Goal: Task Accomplishment & Management: Complete application form

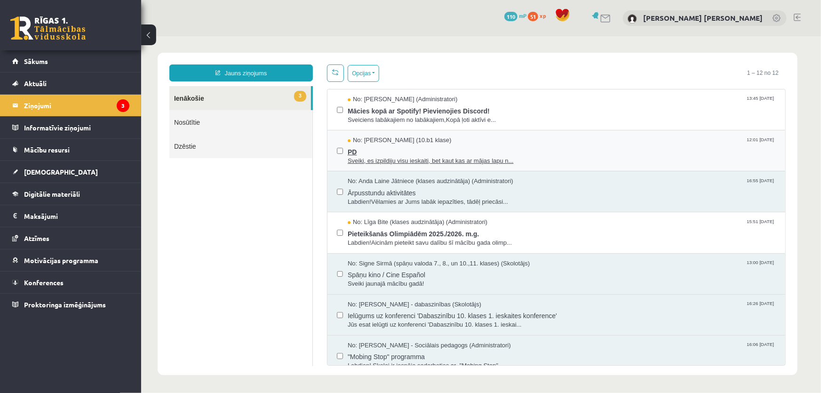
click at [370, 148] on span "PD" at bounding box center [561, 150] width 428 height 12
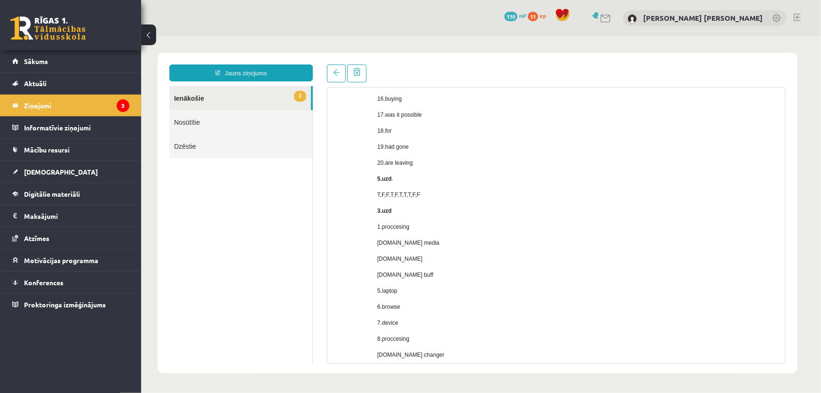
scroll to position [385, 0]
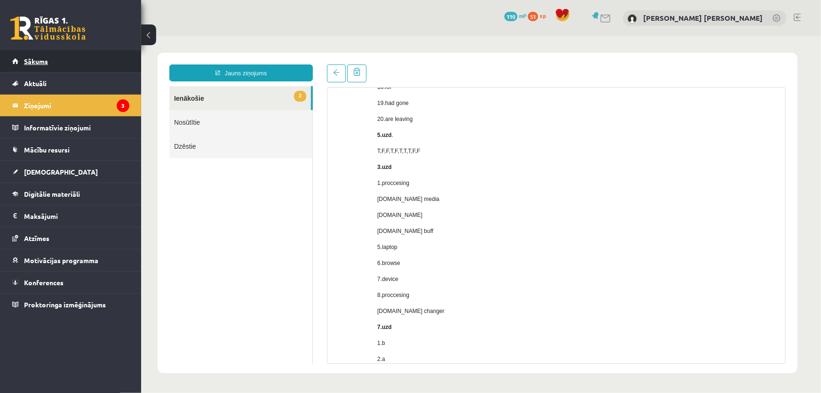
click at [38, 63] on span "Sākums" at bounding box center [36, 61] width 24 height 8
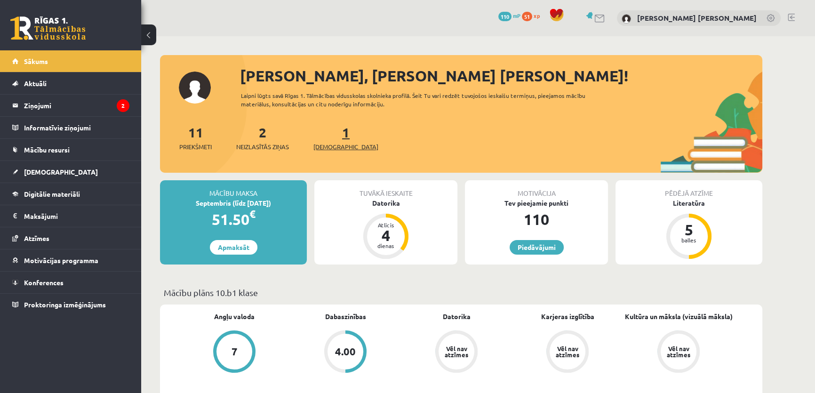
click at [329, 146] on span "[DEMOGRAPHIC_DATA]" at bounding box center [345, 146] width 65 height 9
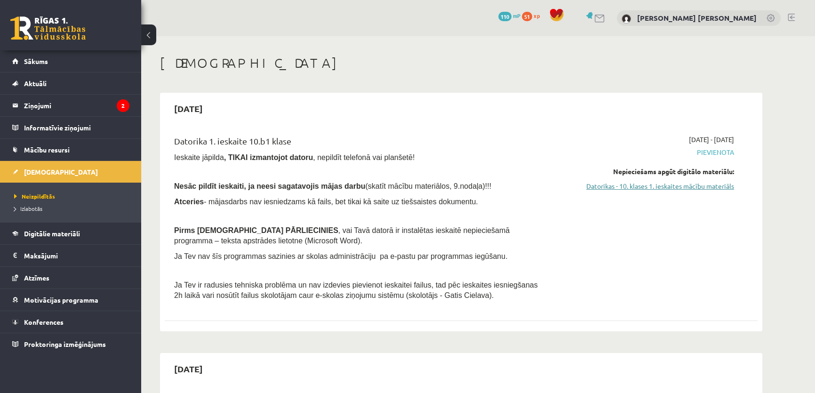
click at [645, 183] on link "Datorikas - 10. klases 1. ieskaites mācību materiāls" at bounding box center [645, 186] width 177 height 10
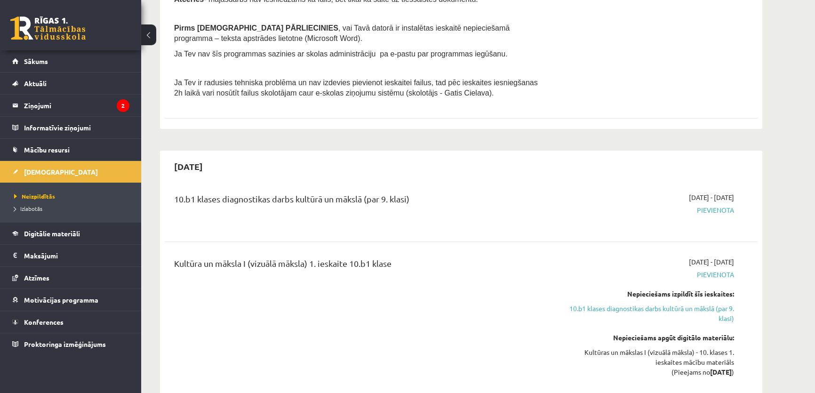
scroll to position [256, 0]
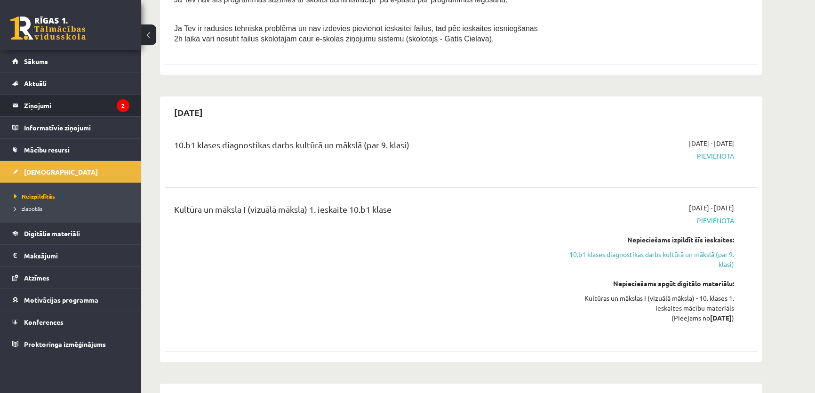
click at [48, 105] on legend "Ziņojumi 2" at bounding box center [76, 106] width 105 height 22
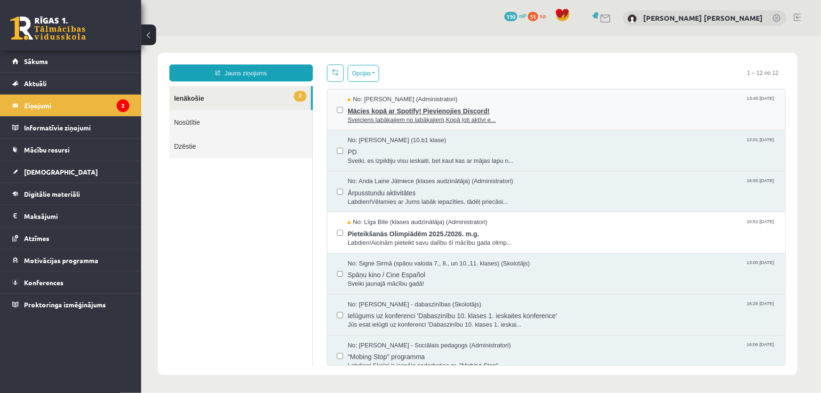
click at [381, 115] on span "Sveiciens labākajiem no labākajiem,Kopā ļoti aktīvi e..." at bounding box center [561, 119] width 428 height 9
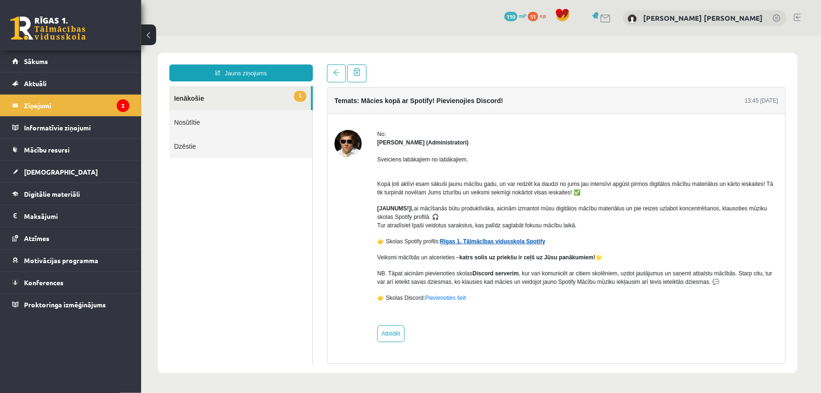
click at [456, 243] on link "Rīgas 1. Tālmācības vidusskola Spotify" at bounding box center [491, 241] width 105 height 7
click at [81, 65] on link "Sākums" at bounding box center [70, 61] width 117 height 22
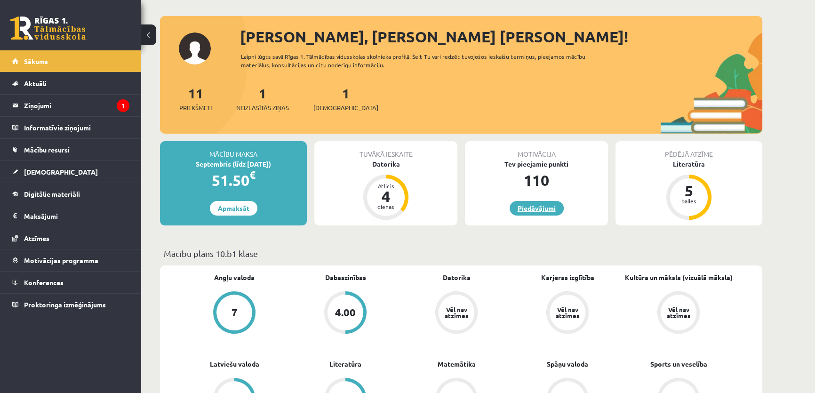
scroll to position [42, 0]
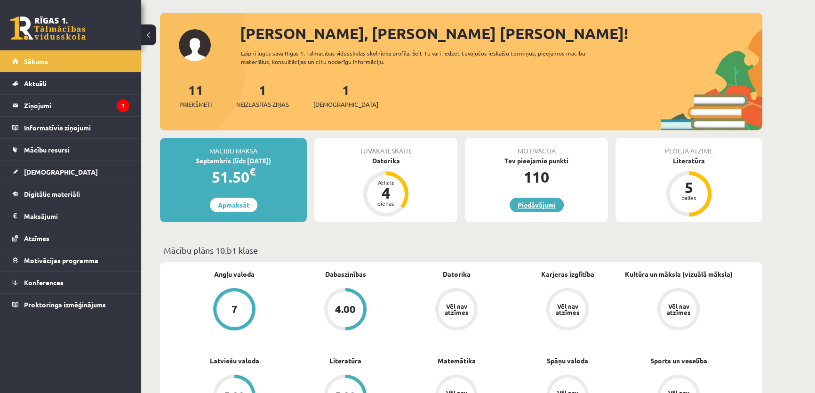
click at [536, 202] on link "Piedāvājumi" at bounding box center [537, 205] width 54 height 15
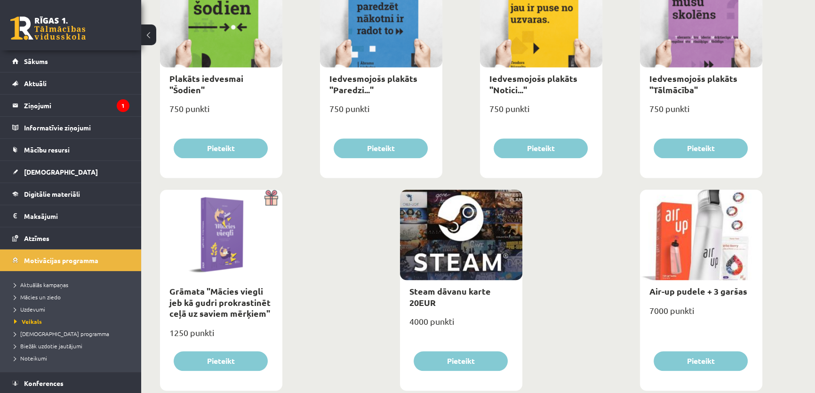
scroll to position [1053, 0]
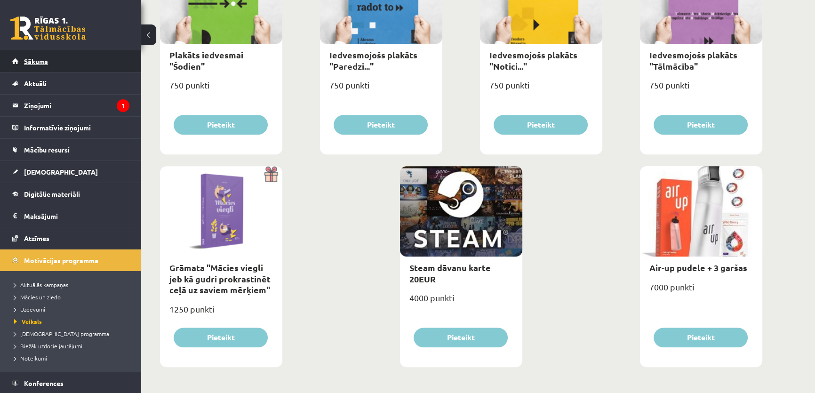
click at [43, 64] on span "Sākums" at bounding box center [36, 61] width 24 height 8
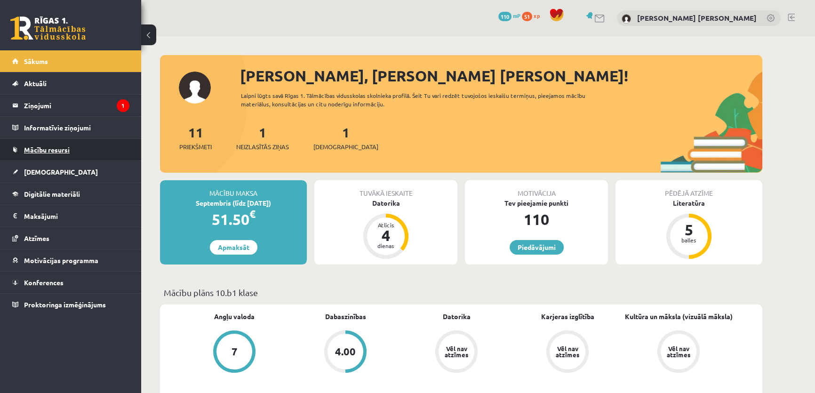
click at [40, 148] on span "Mācību resursi" at bounding box center [47, 149] width 46 height 8
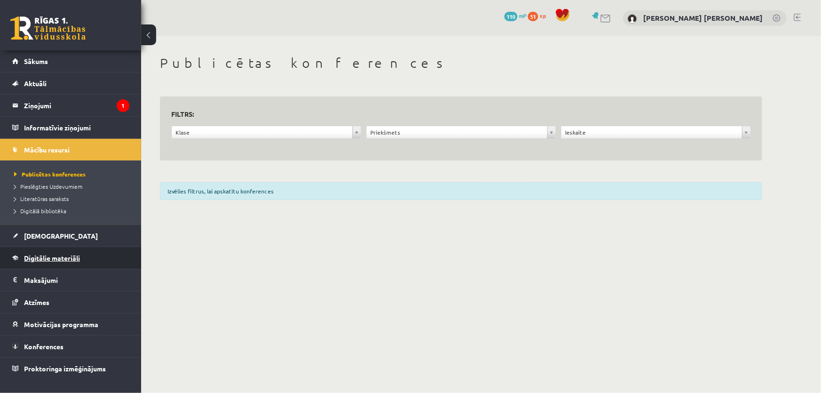
click at [54, 255] on span "Digitālie materiāli" at bounding box center [52, 258] width 56 height 8
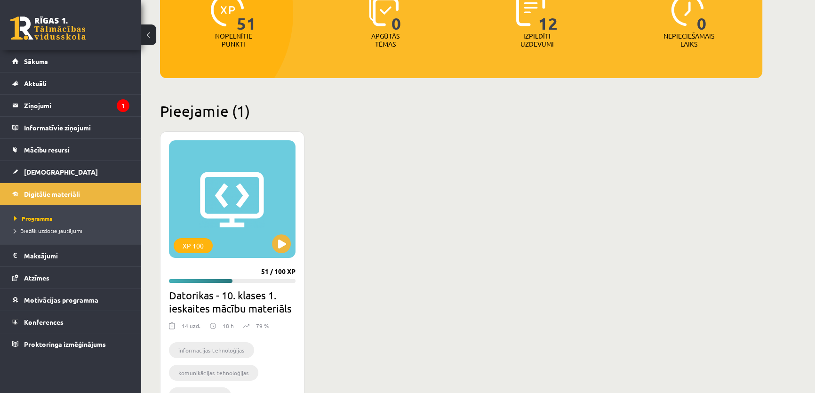
scroll to position [171, 0]
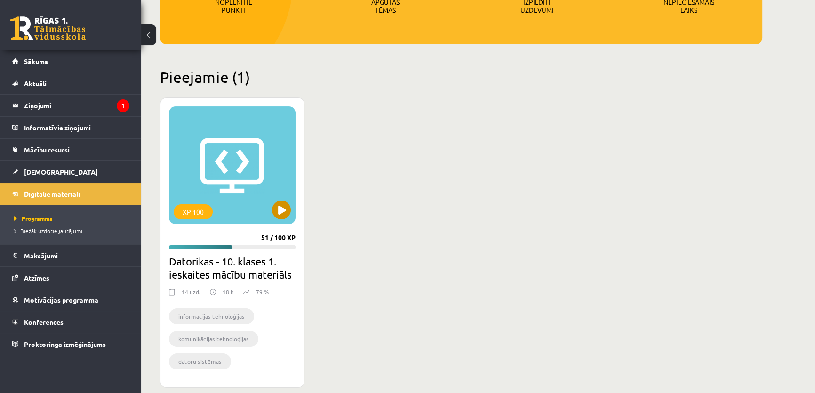
click at [233, 166] on div "XP 100" at bounding box center [232, 165] width 127 height 118
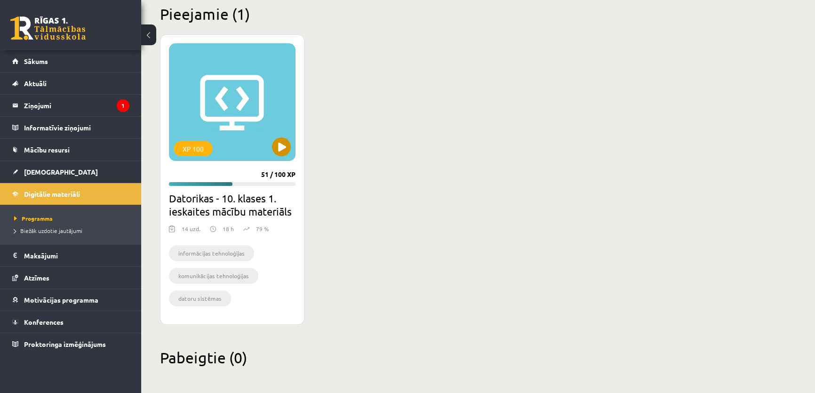
scroll to position [237, 0]
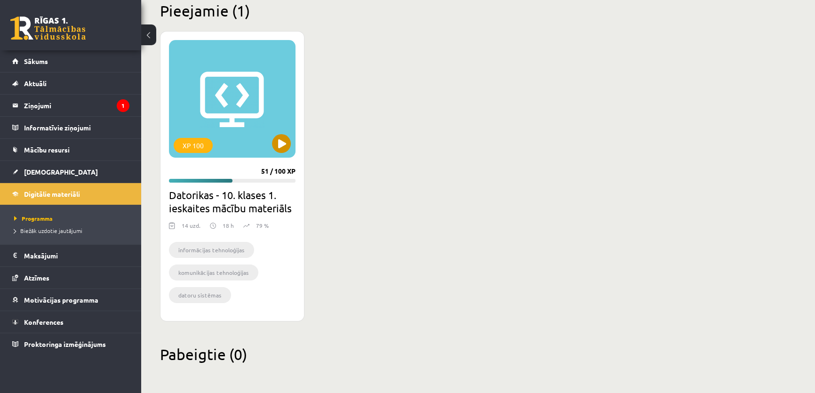
click at [207, 92] on div "XP 100" at bounding box center [232, 99] width 127 height 118
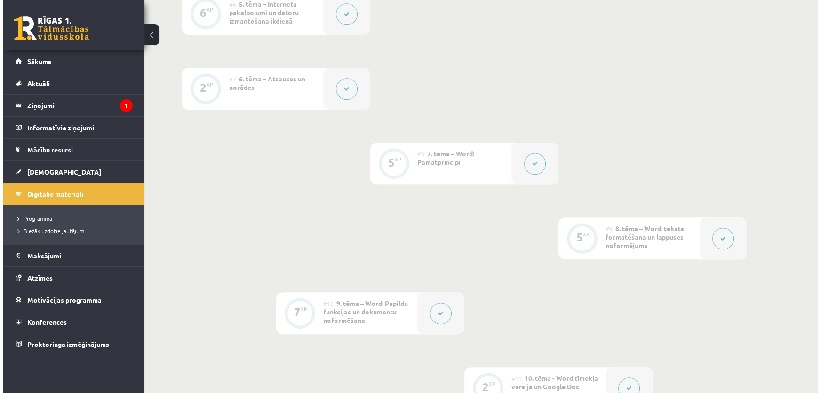
scroll to position [855, 0]
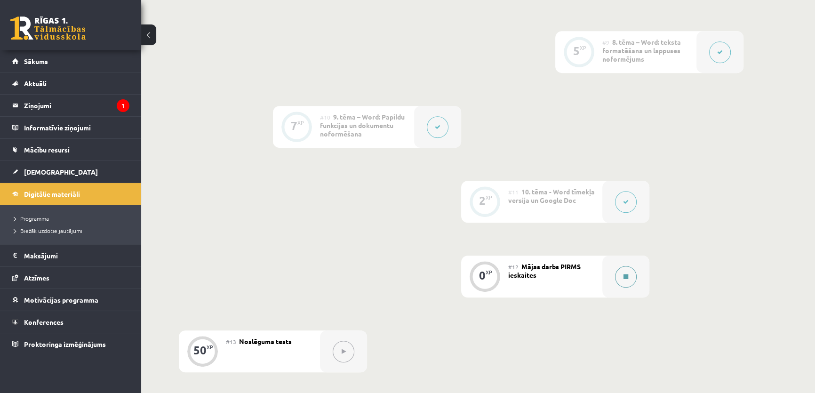
click at [624, 268] on button at bounding box center [626, 277] width 22 height 22
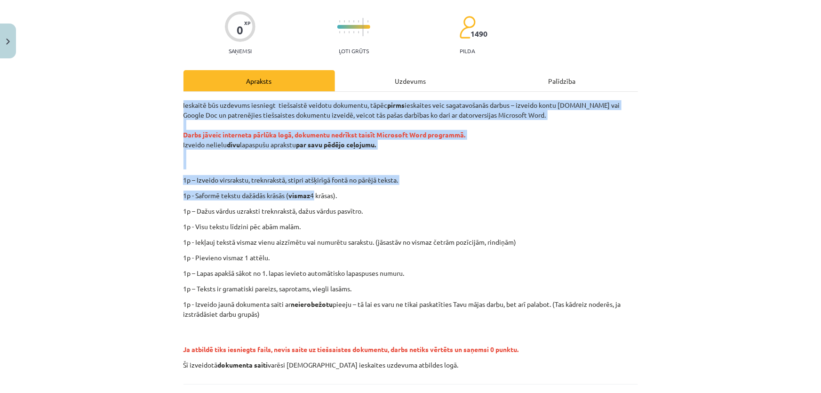
scroll to position [154, 0]
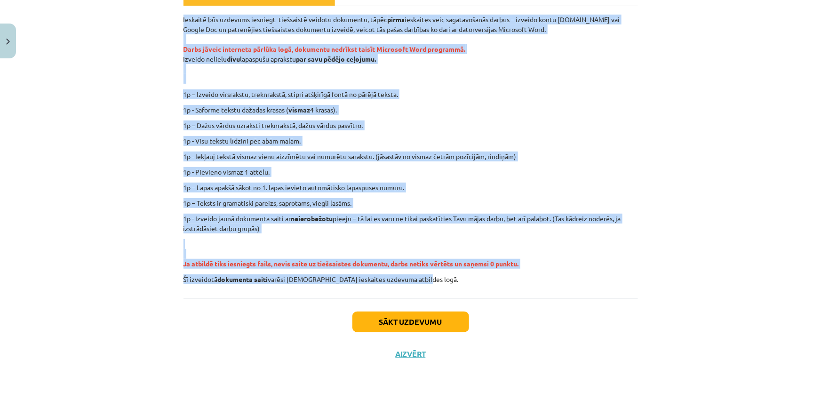
drag, startPoint x: 176, startPoint y: 102, endPoint x: 431, endPoint y: 273, distance: 306.8
click at [431, 273] on div "0 XP Saņemsi Ļoti grūts 1490 pilda Apraksts Uzdevums Palīdzība Ieskaitē būs uzd…" at bounding box center [411, 139] width 466 height 461
copy div "Ieskaitē būs uzdevums iesniegt tiešsaistē veidotu dokumentu, tāpēc pirms ieskai…"
click at [187, 132] on div "Ieskaitē būs uzdevums iesniegt tiešsaistē veidotu dokumentu, tāpēc pirms ieskai…" at bounding box center [411, 150] width 455 height 270
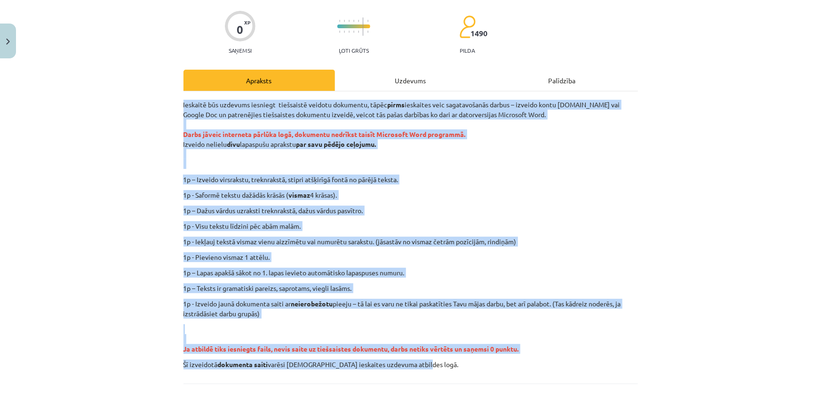
scroll to position [68, 0]
click at [203, 194] on p "1p - Saformē tekstu dažādās krāsās ( vismaz 4 krāsas)." at bounding box center [411, 196] width 455 height 10
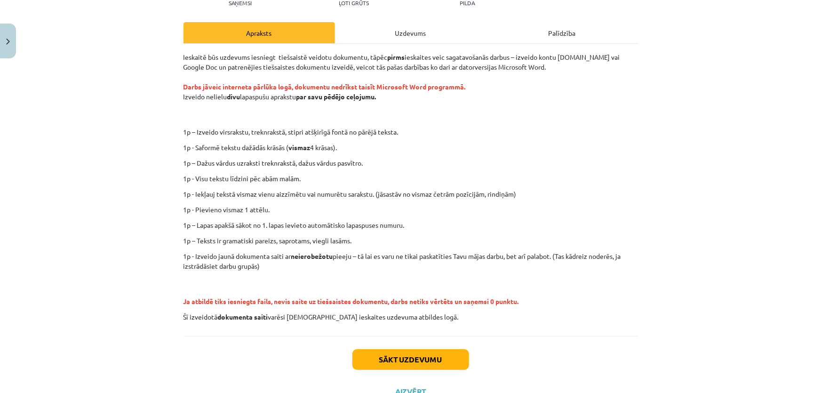
scroll to position [111, 0]
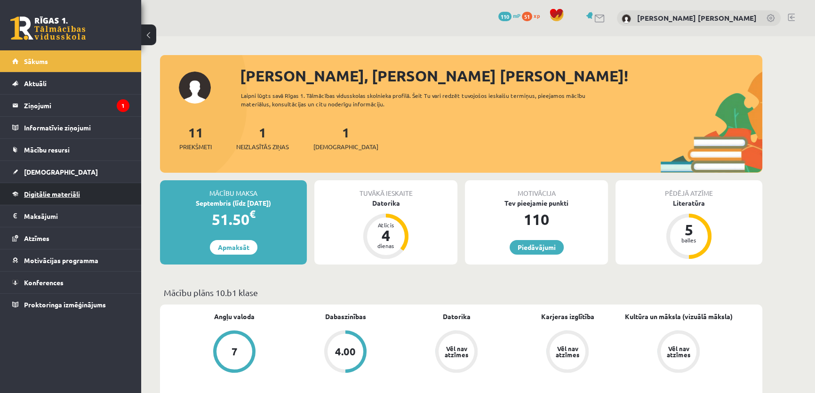
click at [48, 195] on span "Digitālie materiāli" at bounding box center [52, 194] width 56 height 8
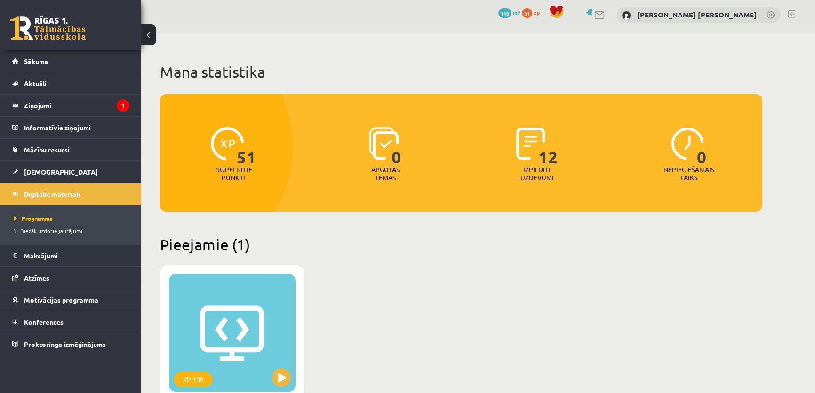
scroll to position [171, 0]
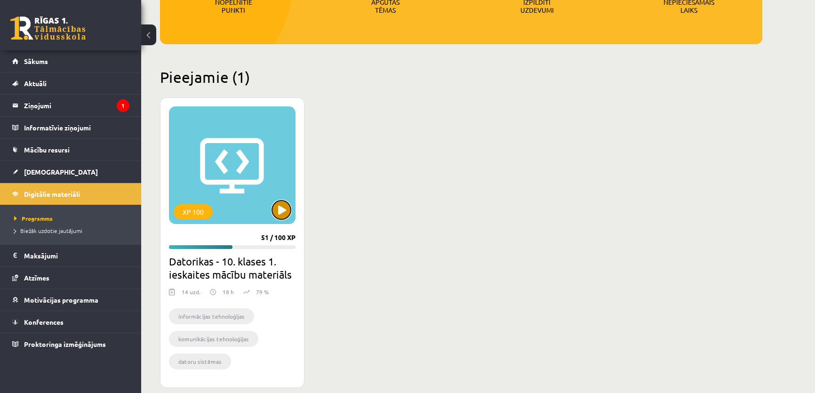
click at [285, 210] on button at bounding box center [281, 209] width 19 height 19
click at [215, 133] on div "XP 100" at bounding box center [232, 165] width 127 height 118
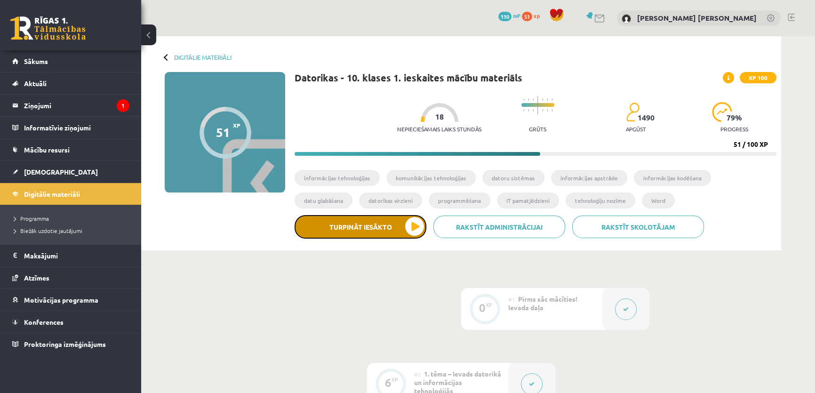
click at [410, 225] on button "Turpināt iesākto" at bounding box center [361, 227] width 132 height 24
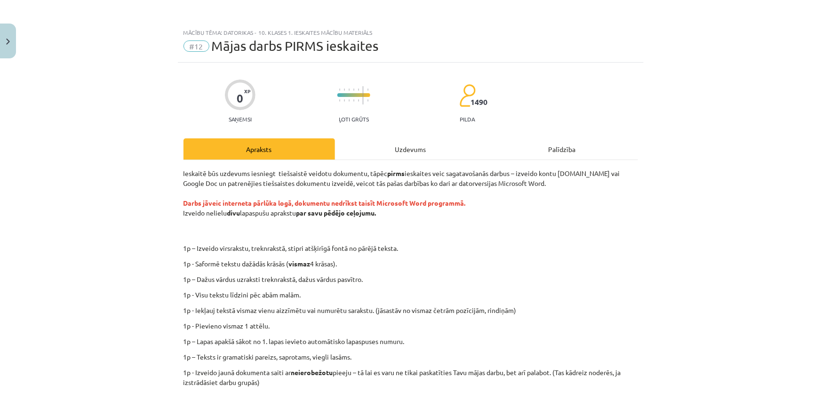
click at [295, 215] on button "Turpināt iesākto" at bounding box center [361, 227] width 132 height 24
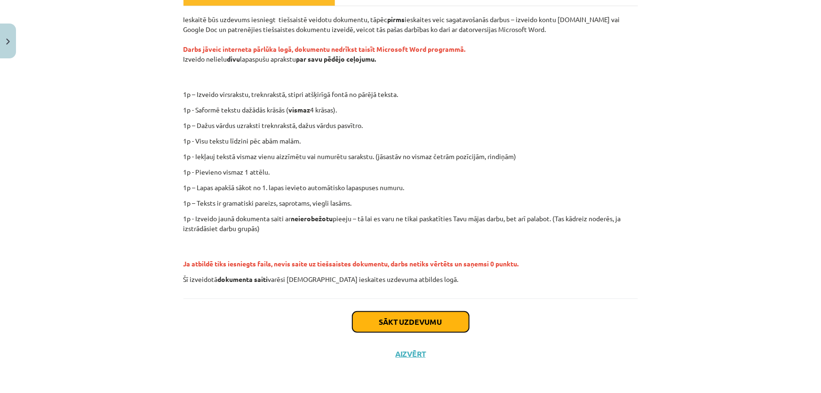
click at [390, 318] on button "Sākt uzdevumu" at bounding box center [410, 321] width 117 height 21
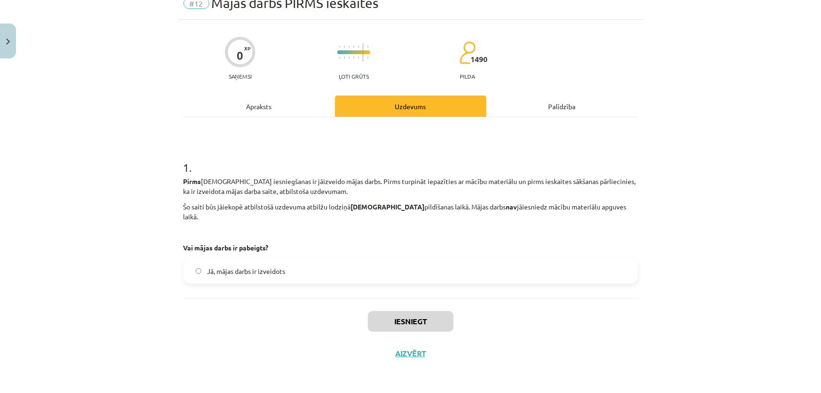
scroll to position [24, 0]
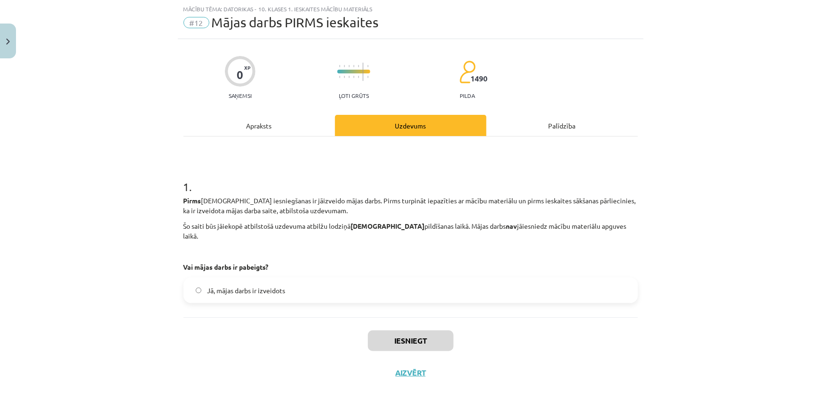
click at [189, 279] on label "Jā, mājas darbs ir izveidots" at bounding box center [410, 291] width 453 height 24
click at [399, 330] on button "Iesniegt" at bounding box center [411, 340] width 86 height 21
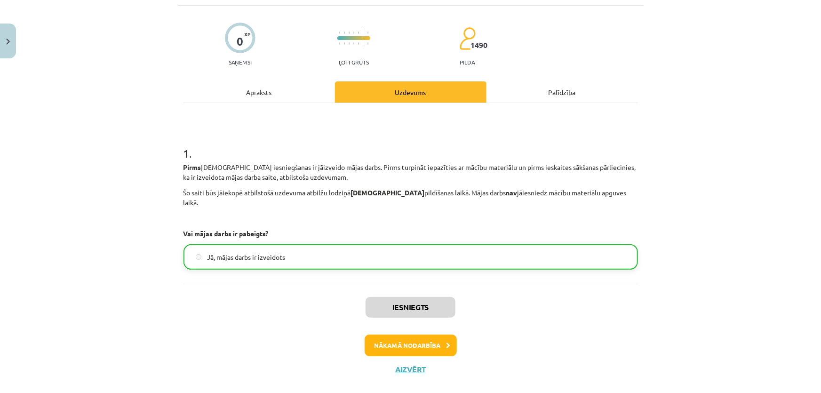
scroll to position [62, 0]
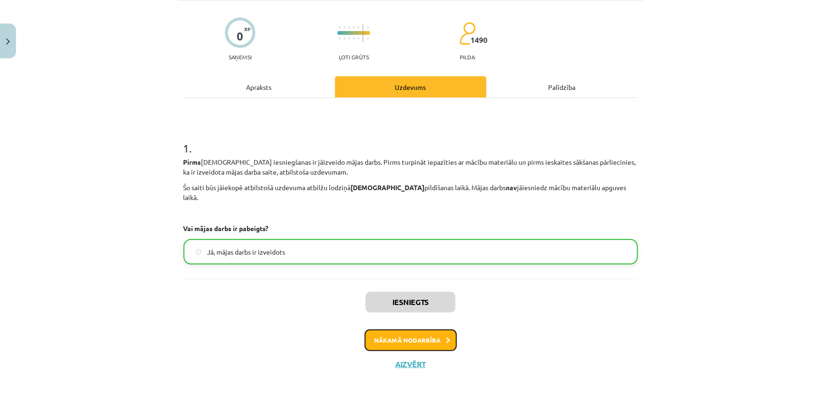
click at [386, 334] on button "Nākamā nodarbība" at bounding box center [411, 340] width 92 height 22
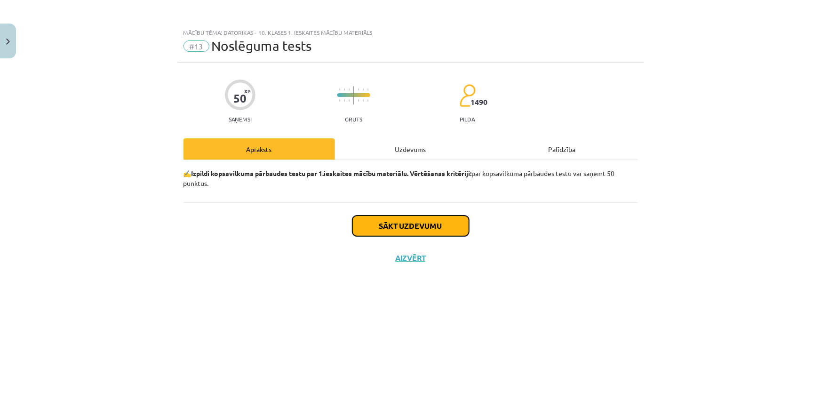
click at [375, 228] on button "Sākt uzdevumu" at bounding box center [410, 225] width 117 height 21
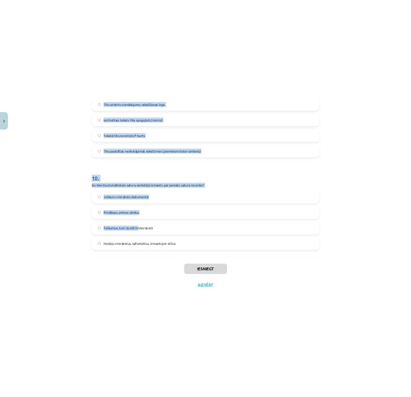
scroll to position [1715, 0]
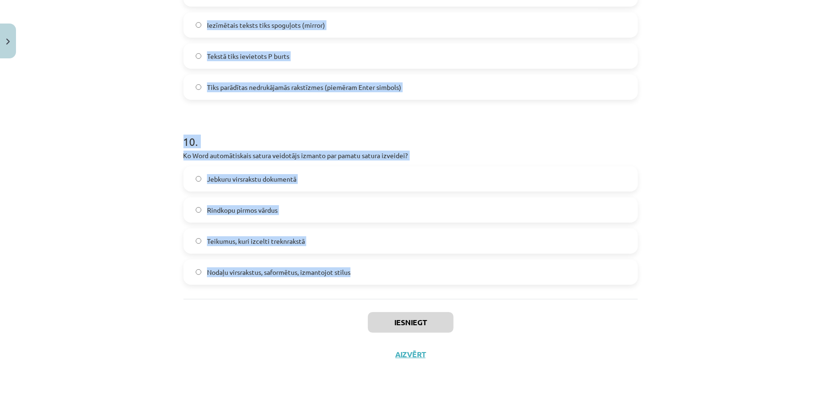
drag, startPoint x: 168, startPoint y: 220, endPoint x: 380, endPoint y: 277, distance: 219.3
click at [380, 277] on div "Mācību tēma: Datorikas - 10. klases 1. ieskaites mācību materiāls #13 Noslēguma…" at bounding box center [410, 196] width 821 height 393
copy form "Kura no šīm programmām ir piemērs tekstapstrādes lietotnei? LibreOffice Writer …"
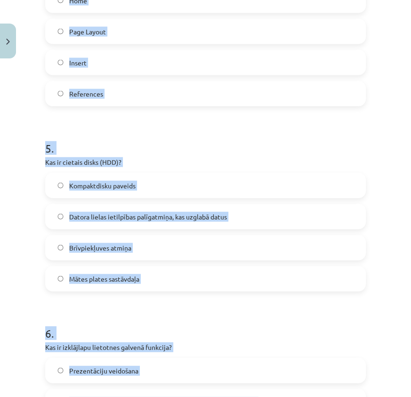
click at [266, 153] on h1 "5 ." at bounding box center [205, 139] width 320 height 29
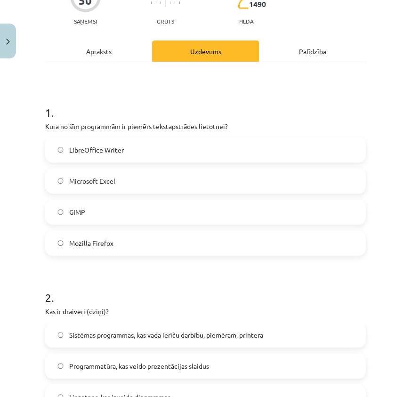
scroll to position [86, 0]
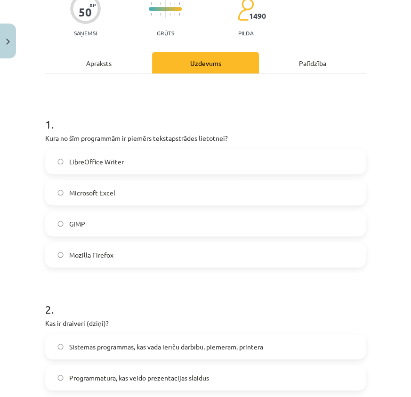
click at [89, 165] on span "LibreOffice Writer" at bounding box center [96, 162] width 55 height 10
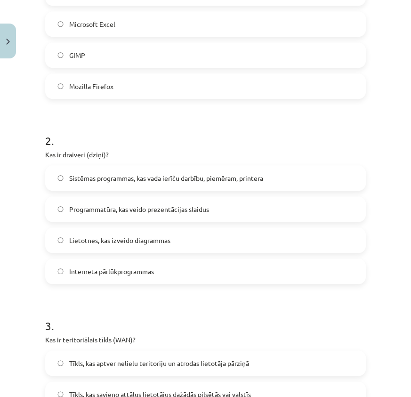
scroll to position [257, 0]
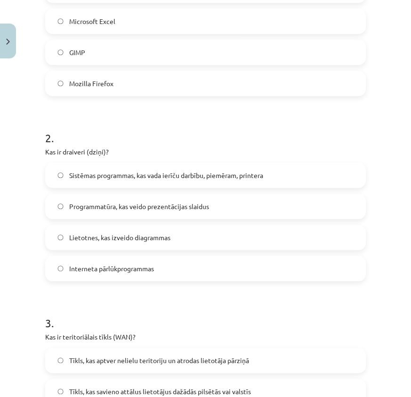
click at [74, 175] on span "Sistēmas programmas, kas vada ierīču darbību, piemēram, printera" at bounding box center [166, 175] width 194 height 10
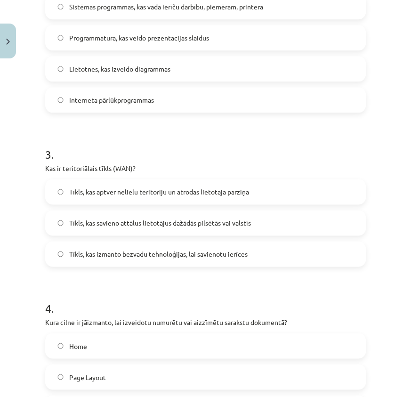
scroll to position [428, 0]
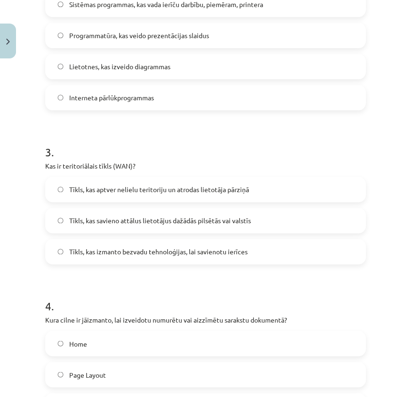
click at [104, 218] on span "Tīkls, kas savieno attālus lietotājus dažādās pilsētās vai valstīs" at bounding box center [160, 220] width 182 height 10
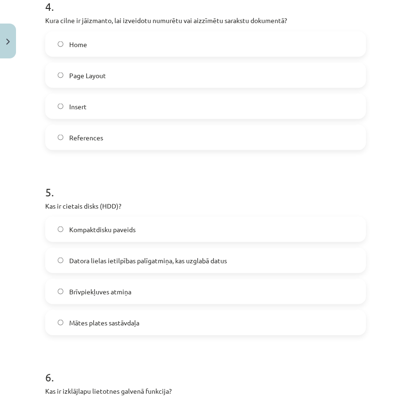
scroll to position [728, 0]
click at [64, 263] on label "Datora lielas ietilpības palīgatmiņa, kas uzglabā datus" at bounding box center [205, 259] width 319 height 24
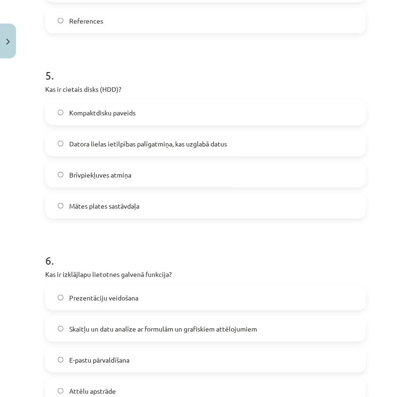
scroll to position [856, 0]
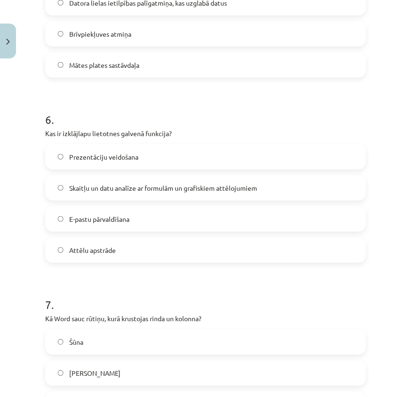
click at [73, 192] on label "Skaitļu un datu analīze ar formulām un grafiskiem attēlojumiem" at bounding box center [205, 188] width 319 height 24
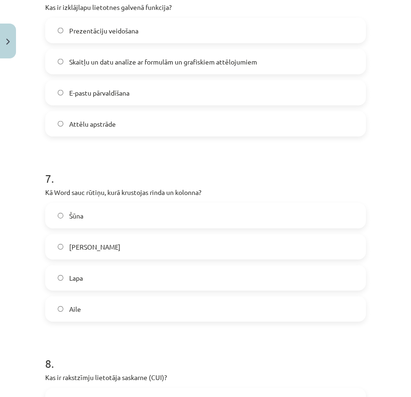
scroll to position [1113, 0]
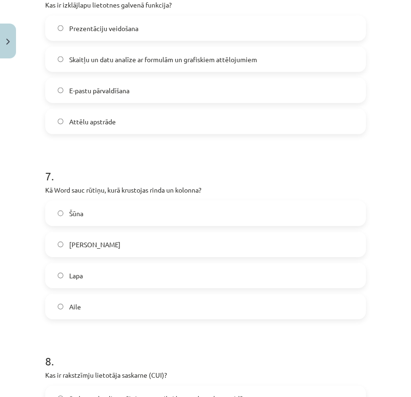
click at [90, 215] on label "Šūna" at bounding box center [205, 213] width 319 height 24
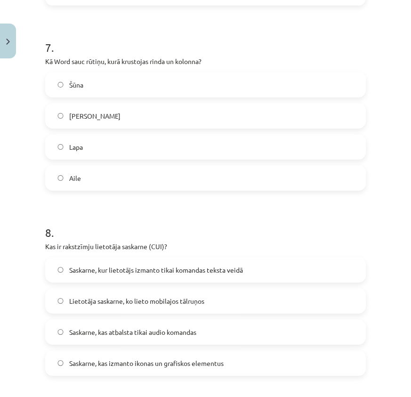
scroll to position [1284, 0]
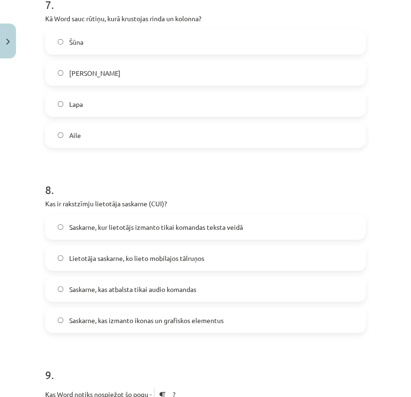
click at [97, 223] on span "Saskarne, kur lietotājs izmanto tikai komandas teksta veidā" at bounding box center [156, 227] width 174 height 10
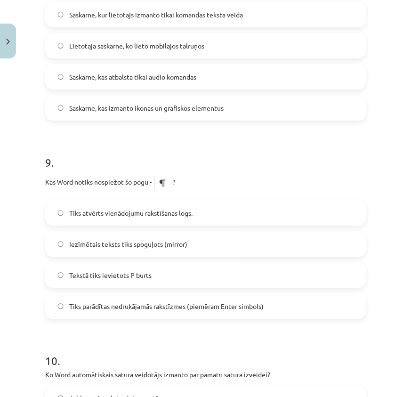
scroll to position [1498, 0]
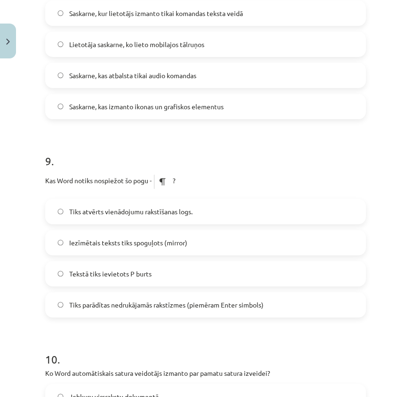
click at [142, 306] on span "Tiks parādītas nedrukājamās rakstīzmes (piemēram Enter simbols)" at bounding box center [166, 305] width 194 height 10
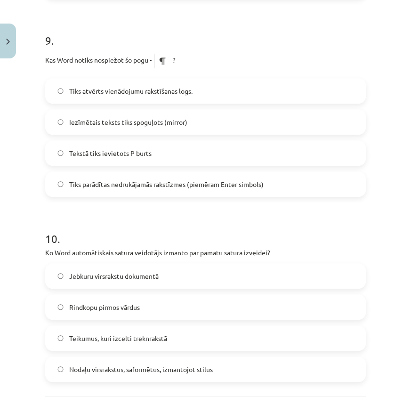
scroll to position [1626, 0]
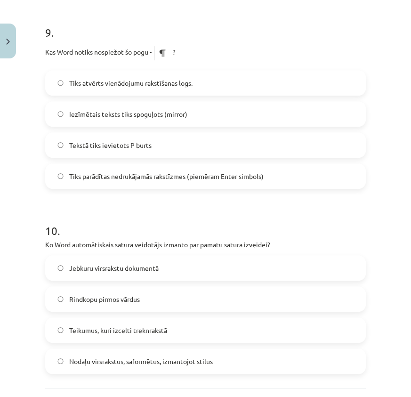
click at [139, 367] on label "Nodaļu virsrakstus, saformētus, izmantojot stilus" at bounding box center [205, 361] width 319 height 24
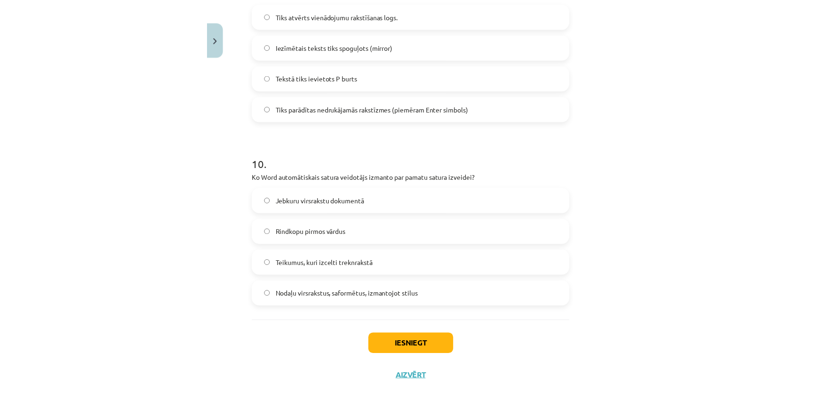
scroll to position [1712, 0]
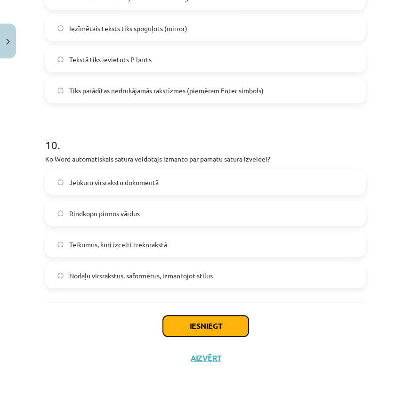
click at [202, 325] on button "Iesniegt" at bounding box center [206, 325] width 86 height 21
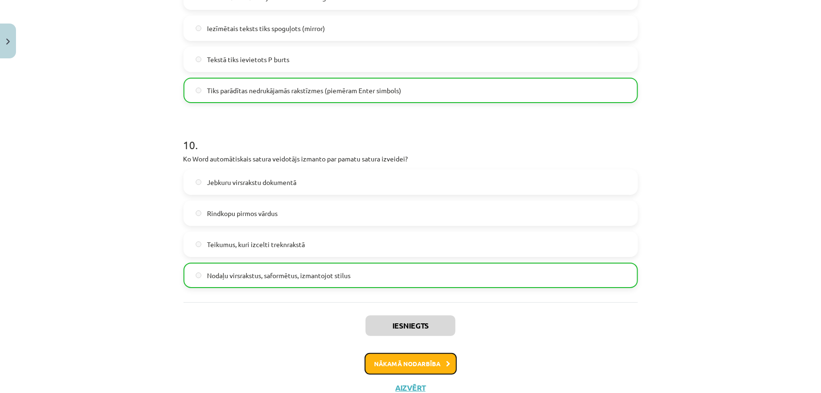
click at [430, 355] on button "Nākamā nodarbība" at bounding box center [411, 364] width 92 height 22
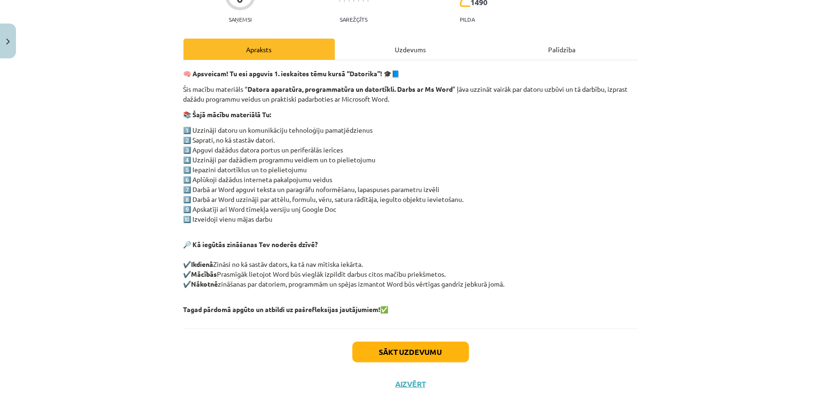
scroll to position [130, 0]
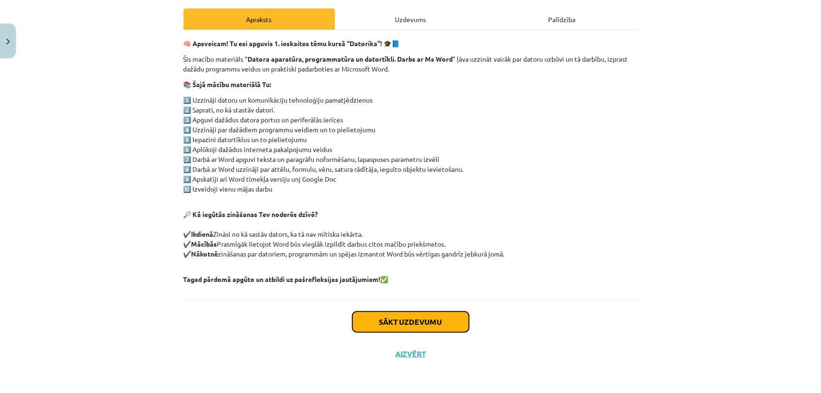
click at [397, 319] on button "Sākt uzdevumu" at bounding box center [410, 321] width 117 height 21
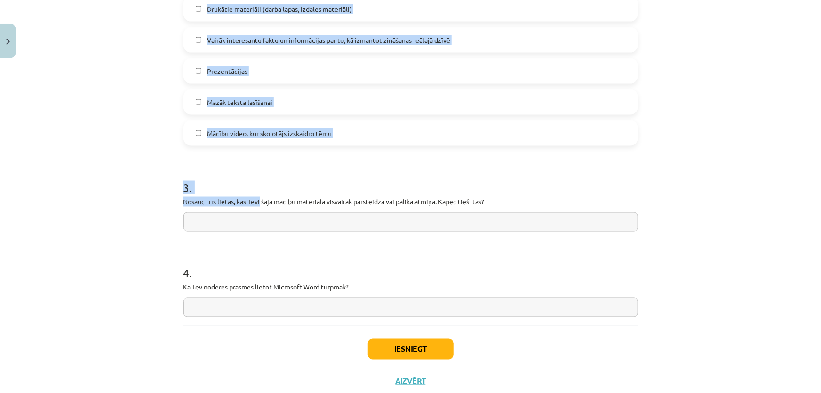
scroll to position [709, 0]
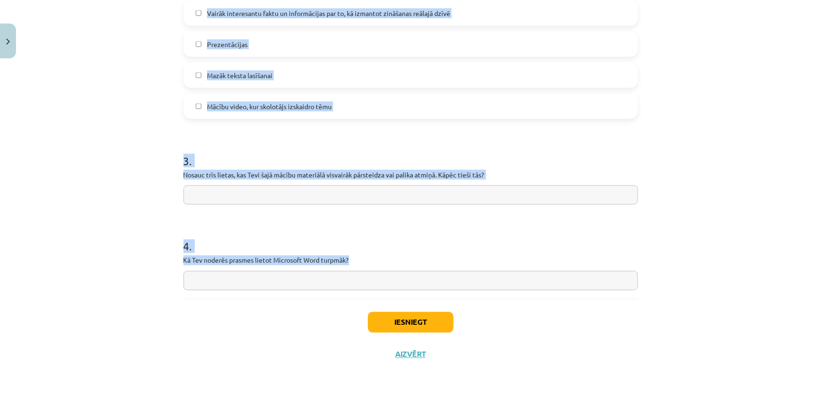
drag, startPoint x: 168, startPoint y: 111, endPoint x: 394, endPoint y: 254, distance: 266.9
click at [394, 254] on div "Mācību tēma: Datorikas - 10. klases 1. ieskaites mācību materiāls #14 Temata ap…" at bounding box center [410, 196] width 821 height 393
copy form "Kā tu apguvi šī macību materiāla tēmu? ✅ Pilnībā apguvu materiālu un jūtos pārl…"
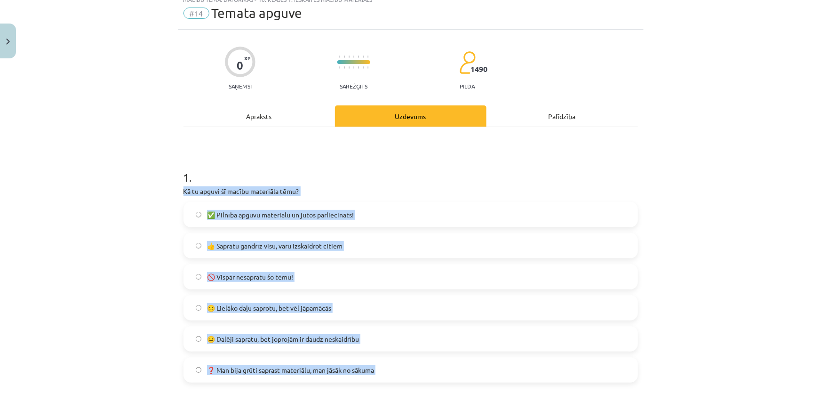
scroll to position [24, 0]
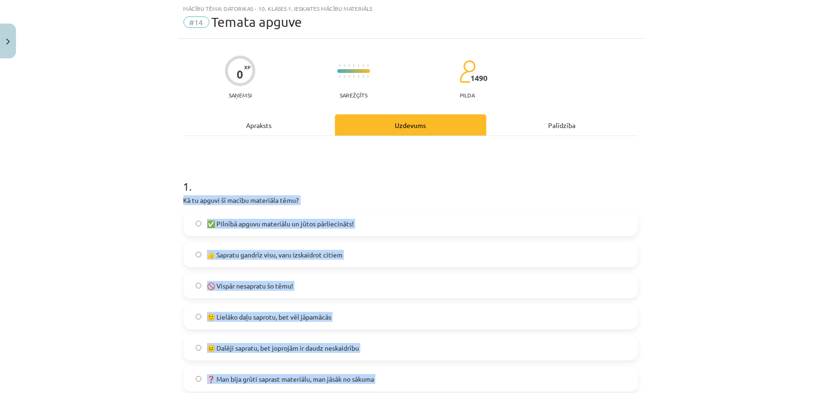
click at [138, 202] on div "Mācību tēma: Datorikas - 10. klases 1. ieskaites mācību materiāls #14 Temata ap…" at bounding box center [410, 196] width 821 height 393
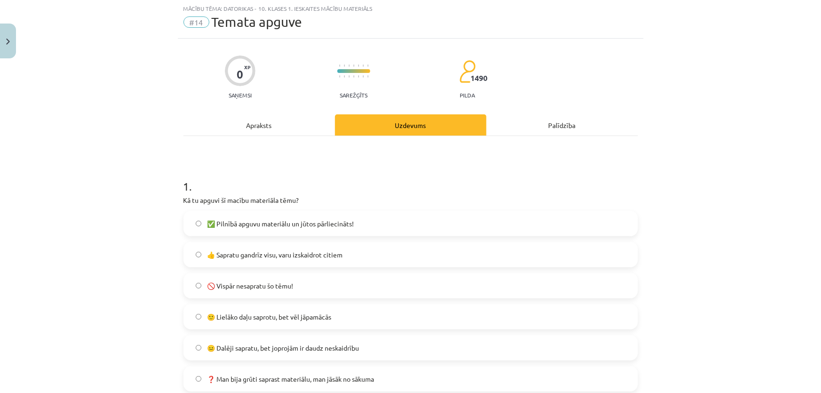
click at [192, 231] on label "✅ Pilnībā apguvu materiālu un jūtos pārliecināts!" at bounding box center [410, 224] width 453 height 24
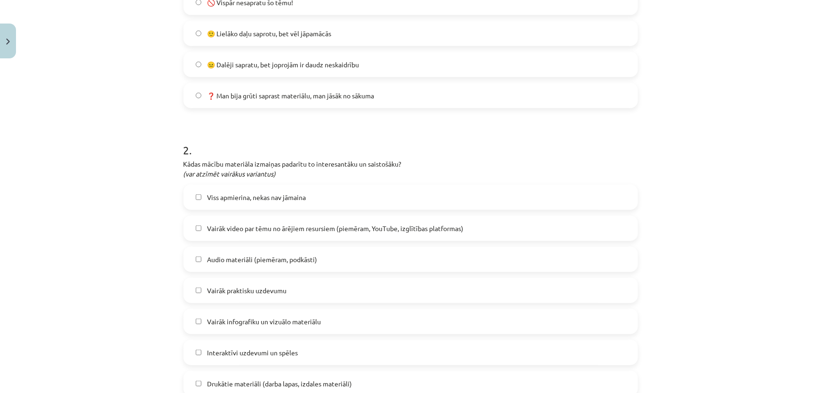
scroll to position [324, 0]
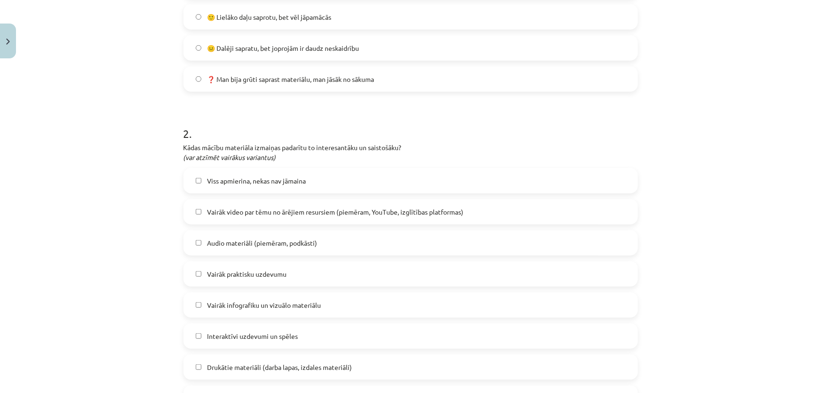
click at [192, 298] on label "Vairāk infografiku un vizuālo materiālu" at bounding box center [410, 305] width 453 height 24
click at [188, 334] on label "Interaktīvi uzdevumi un spēles" at bounding box center [410, 336] width 453 height 24
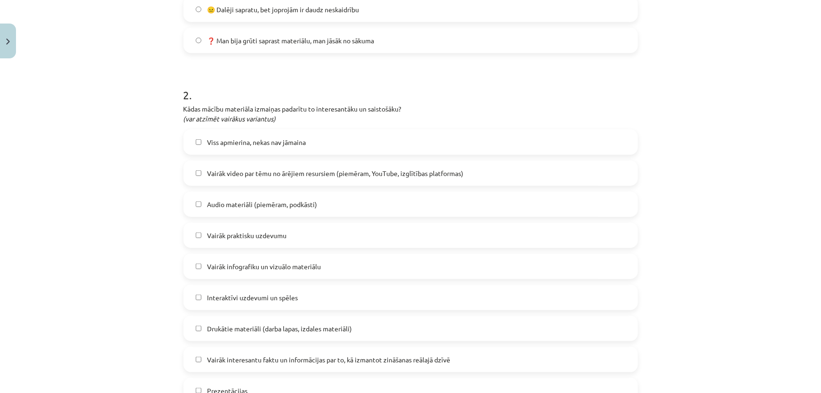
scroll to position [367, 0]
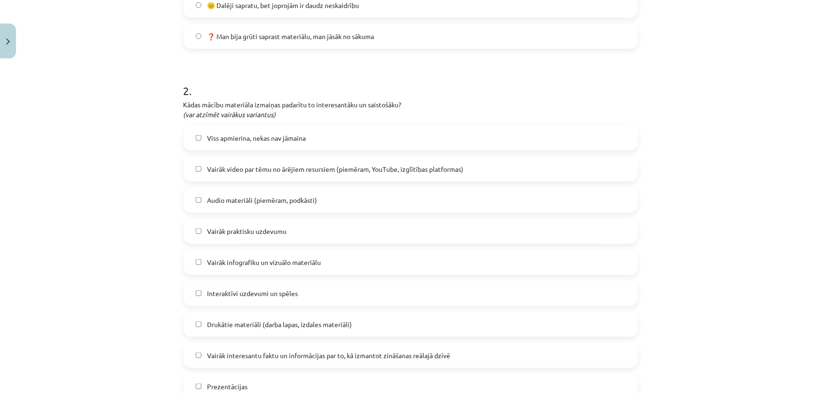
click at [194, 351] on label "Vairāk interesantu faktu un informācijas par to, kā izmantot zināšanas reālajā …" at bounding box center [410, 355] width 453 height 24
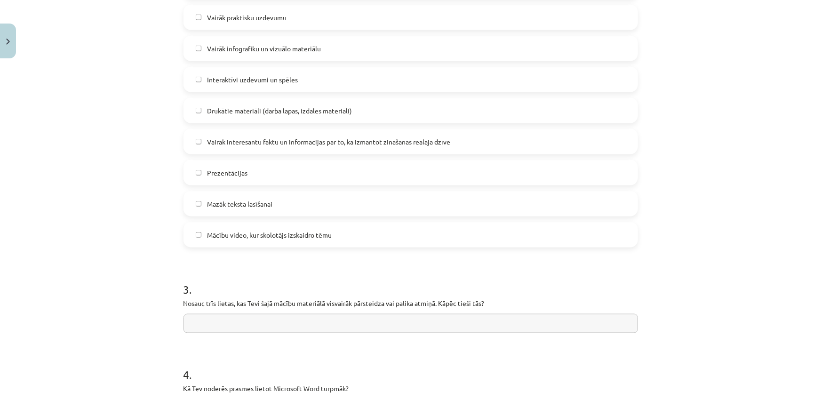
scroll to position [623, 0]
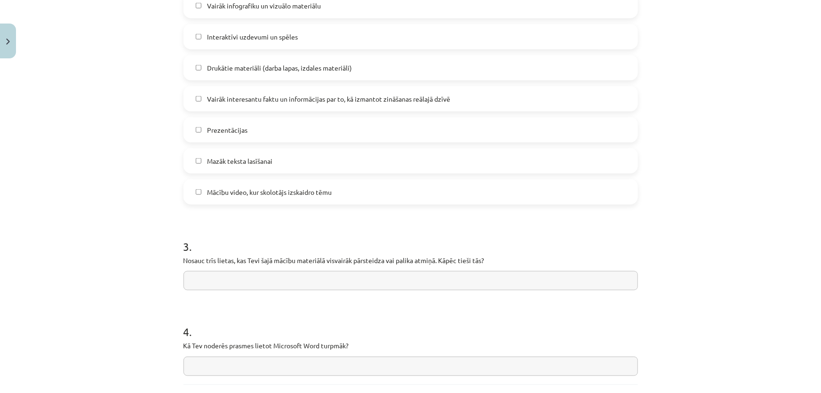
click at [196, 278] on input "text" at bounding box center [411, 280] width 455 height 19
click at [266, 280] on input "text" at bounding box center [411, 280] width 455 height 19
paste input "**********"
click at [318, 280] on input "**********" at bounding box center [411, 280] width 455 height 19
click at [320, 279] on input "**********" at bounding box center [411, 280] width 455 height 19
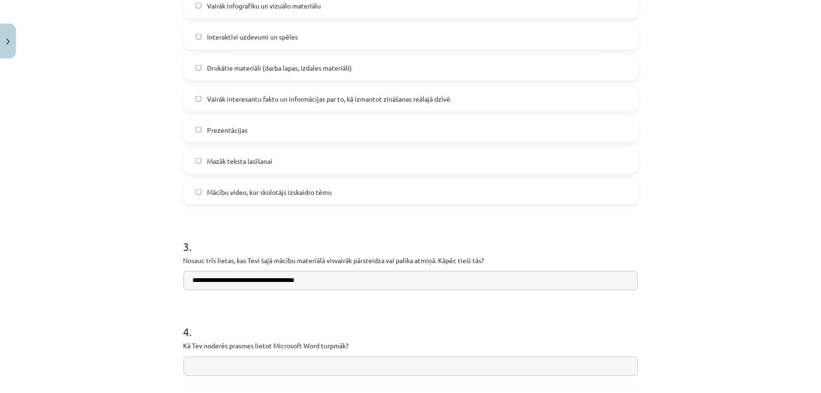
paste input "**********"
click at [339, 279] on input "**********" at bounding box center [411, 280] width 455 height 19
click at [439, 279] on input "**********" at bounding box center [411, 280] width 455 height 19
click at [453, 282] on input "**********" at bounding box center [411, 280] width 455 height 19
paste input "**********"
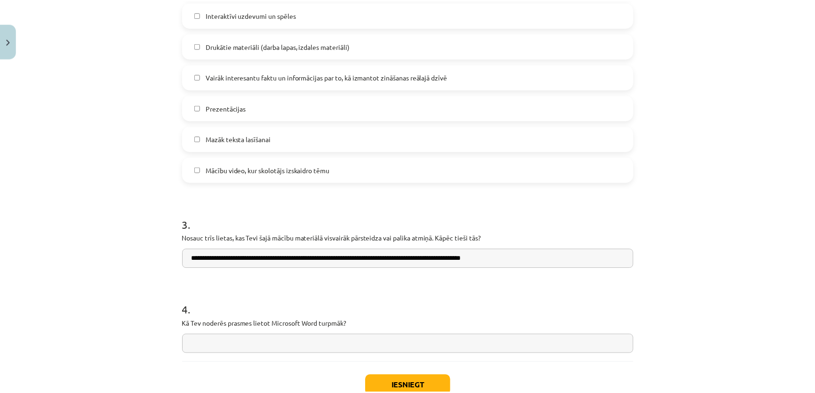
scroll to position [709, 0]
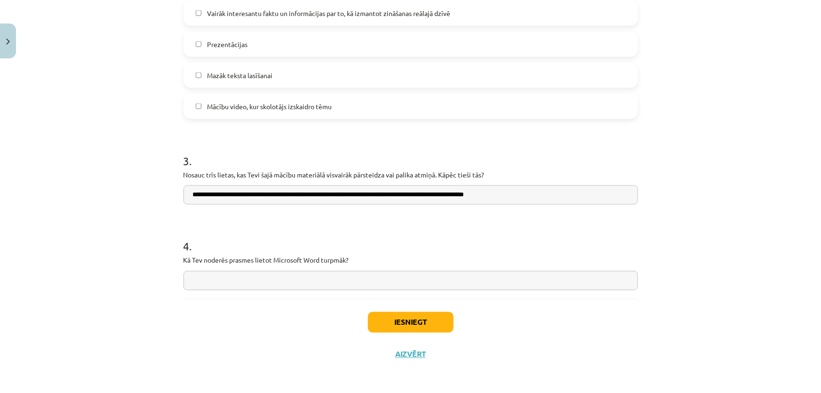
type input "**********"
click at [230, 279] on input "text" at bounding box center [411, 280] width 455 height 19
drag, startPoint x: 203, startPoint y: 319, endPoint x: 218, endPoint y: 300, distance: 24.5
click at [203, 319] on div "Iesniegt Aizvērt" at bounding box center [411, 332] width 455 height 66
click at [239, 274] on input "text" at bounding box center [411, 280] width 455 height 19
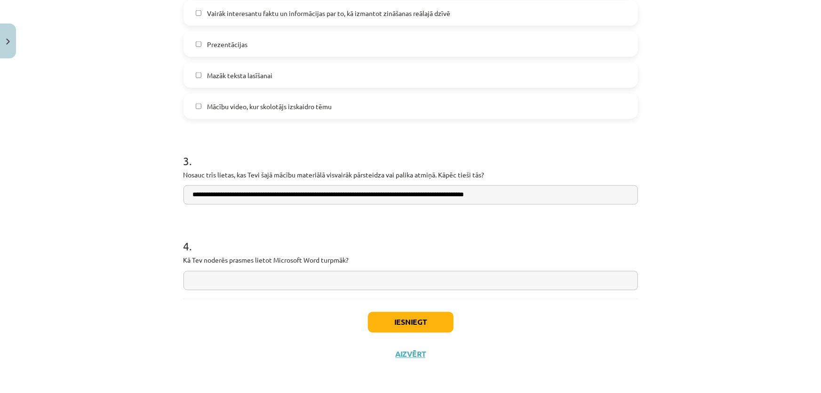
paste input "**********"
type input "**********"
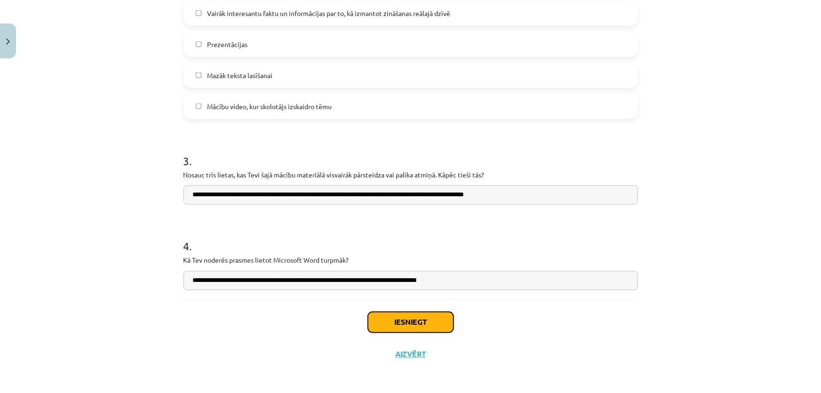
click at [396, 321] on button "Iesniegt" at bounding box center [411, 322] width 86 height 21
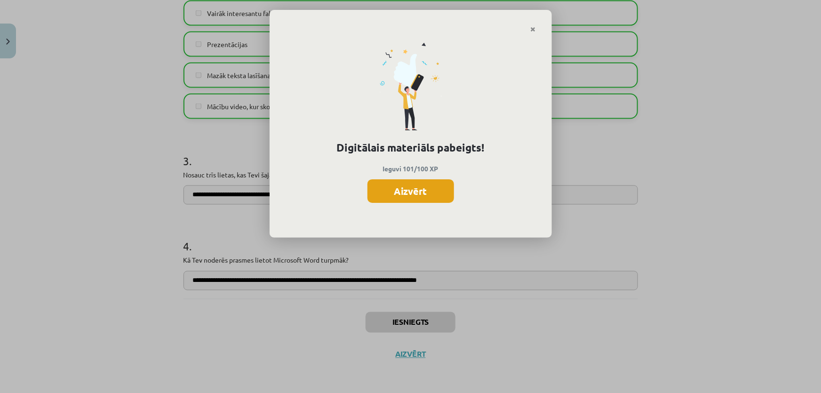
click at [396, 189] on button "Aizvērt" at bounding box center [410, 191] width 87 height 24
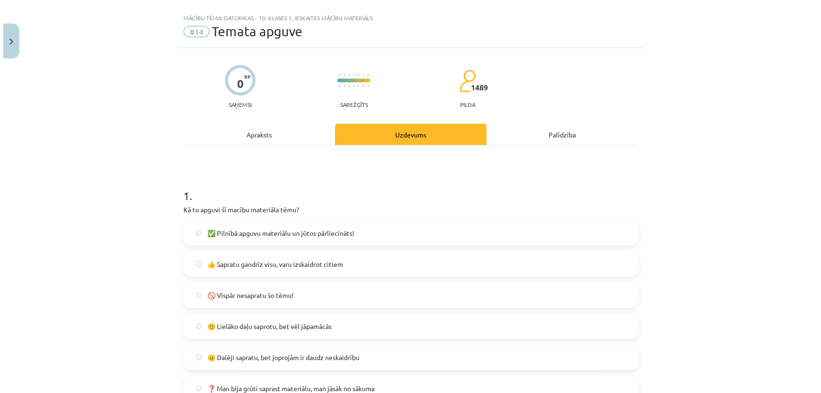
scroll to position [0, 0]
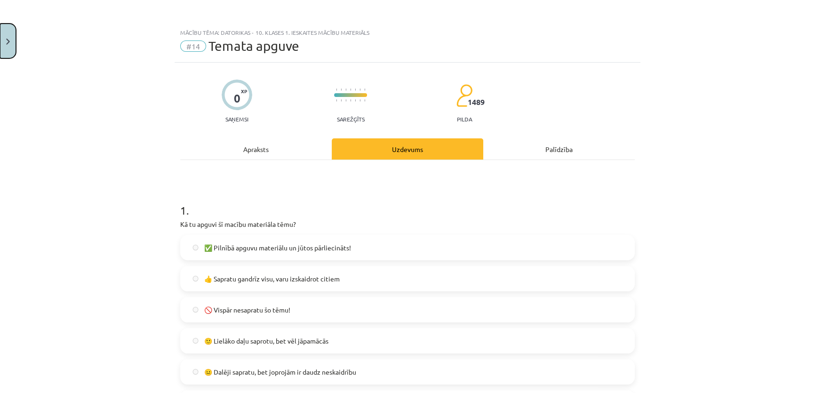
click at [7, 41] on img "Close" at bounding box center [8, 42] width 4 height 6
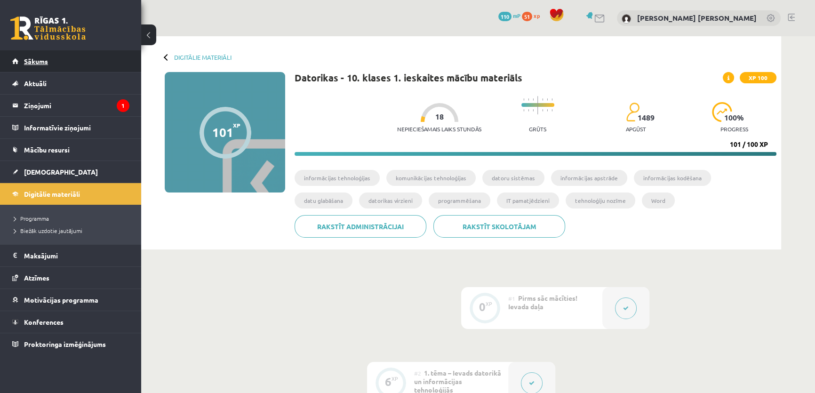
click at [35, 65] on link "Sākums" at bounding box center [70, 61] width 117 height 22
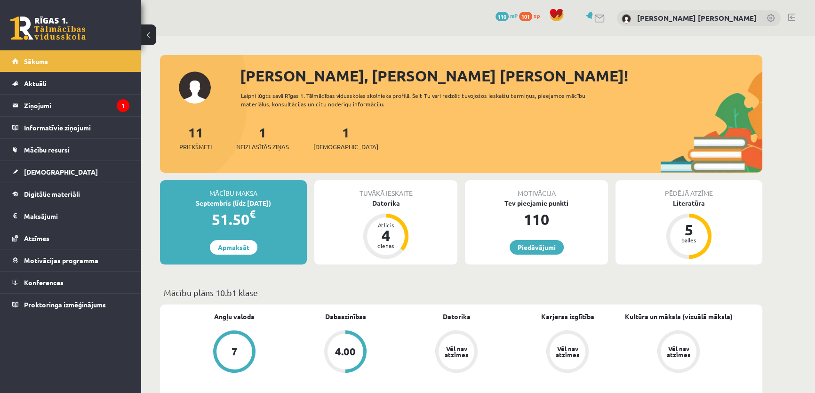
click at [410, 216] on div "Tuvākā ieskaite [GEOGRAPHIC_DATA] Atlicis 4 dienas" at bounding box center [385, 222] width 143 height 84
click at [389, 200] on div "Datorika" at bounding box center [385, 203] width 143 height 10
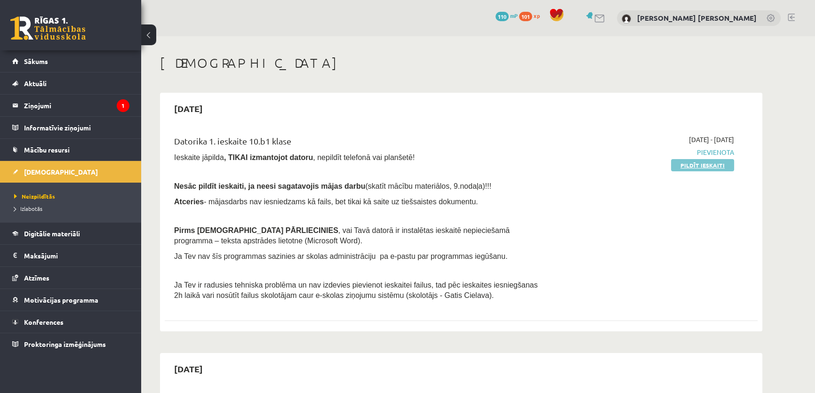
click at [693, 164] on link "Pildīt ieskaiti" at bounding box center [702, 165] width 63 height 12
click at [699, 168] on link "Pildīt ieskaiti" at bounding box center [702, 165] width 63 height 12
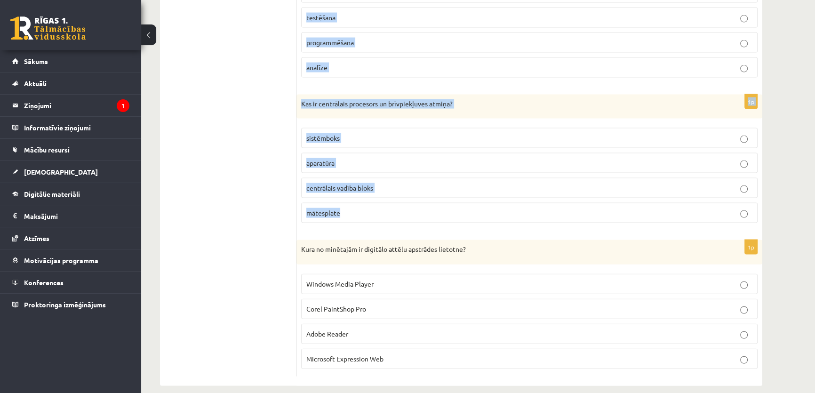
scroll to position [2556, 0]
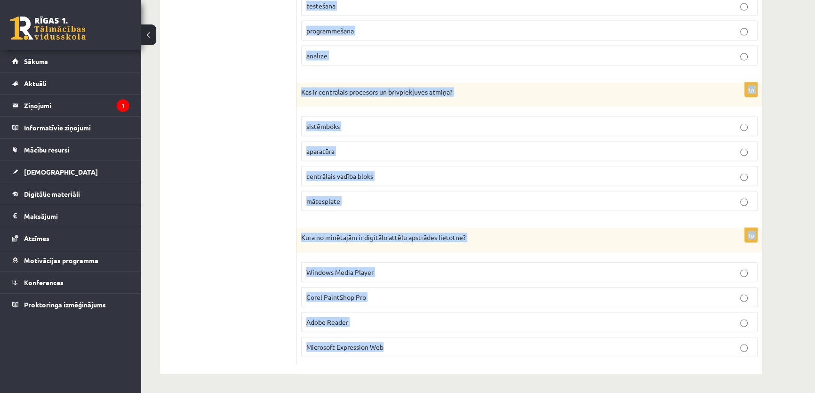
drag, startPoint x: 307, startPoint y: 75, endPoint x: 414, endPoint y: 348, distance: 293.7
copy form "Lorem ipsumdolorsitametc, adipiscing, elitsed, doe temporinc utlabor etdolorem …"
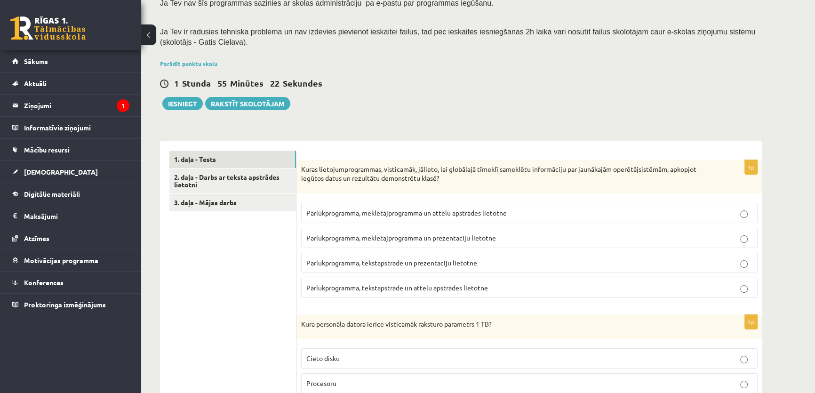
scroll to position [171, 0]
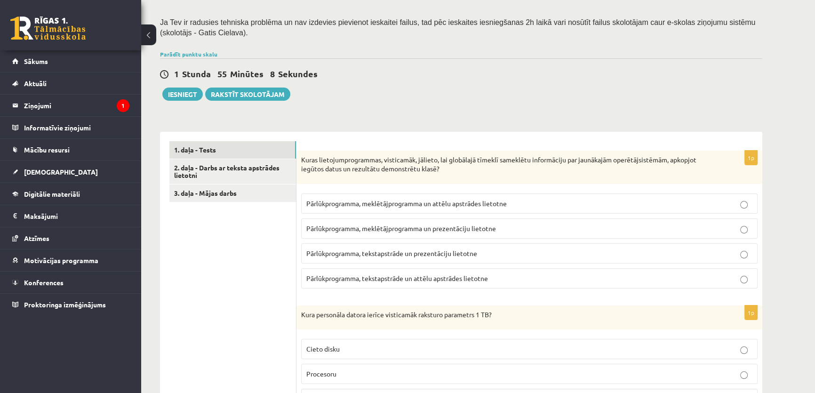
click at [341, 231] on span "Pārlūkprogramma, meklētājprogramma un prezentāciju lietotne" at bounding box center [401, 228] width 190 height 8
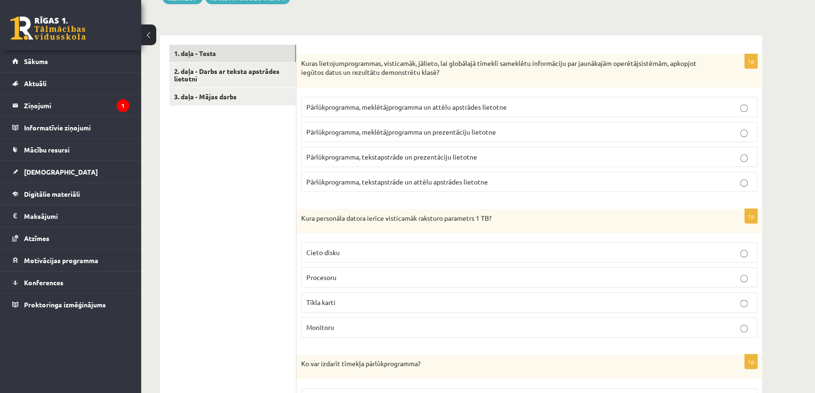
scroll to position [342, 0]
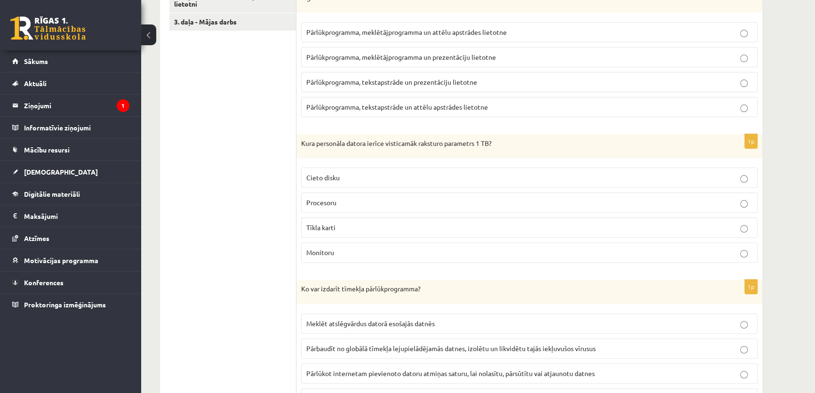
click at [333, 177] on span "Cieto disku" at bounding box center [322, 177] width 33 height 8
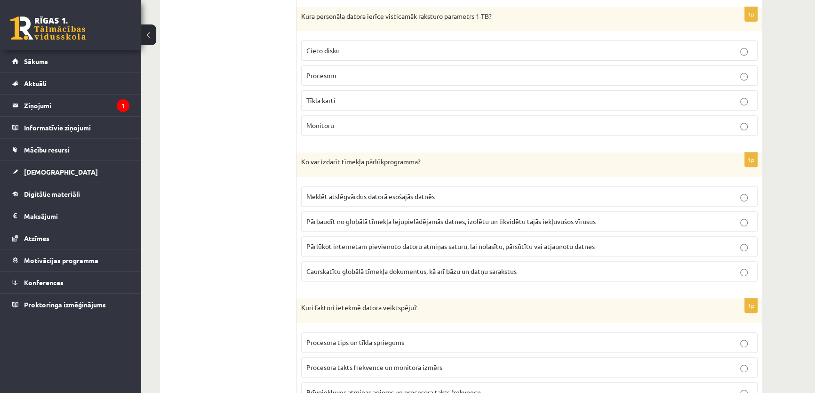
scroll to position [471, 0]
click at [324, 269] on span "Caurskatītu globālā tīmekļa dokumentus, kā arī bāzu un datņu sarakstus" at bounding box center [411, 269] width 210 height 8
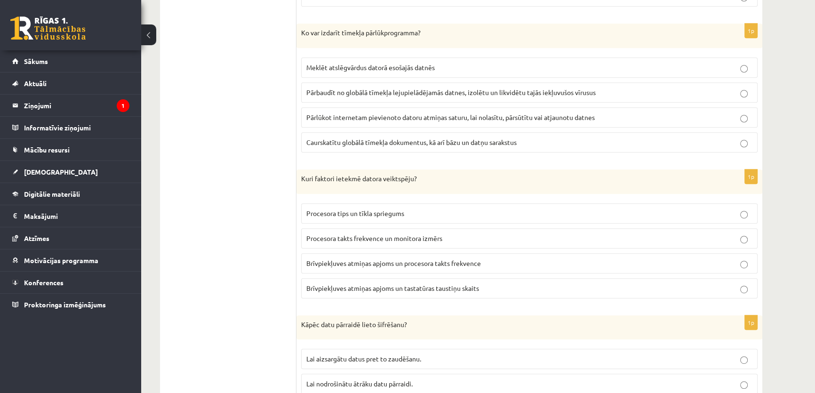
scroll to position [599, 0]
click at [324, 258] on span "Brīvpiekļuves atmiņas apjoms un procesora takts frekvence" at bounding box center [393, 262] width 175 height 8
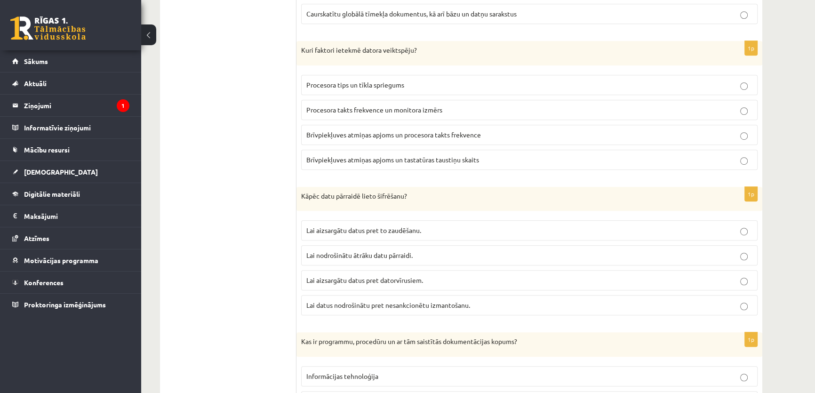
scroll to position [727, 0]
click at [328, 308] on label "Lai datus nodrošinātu pret nesankcionētu izmantošanu." at bounding box center [529, 305] width 456 height 20
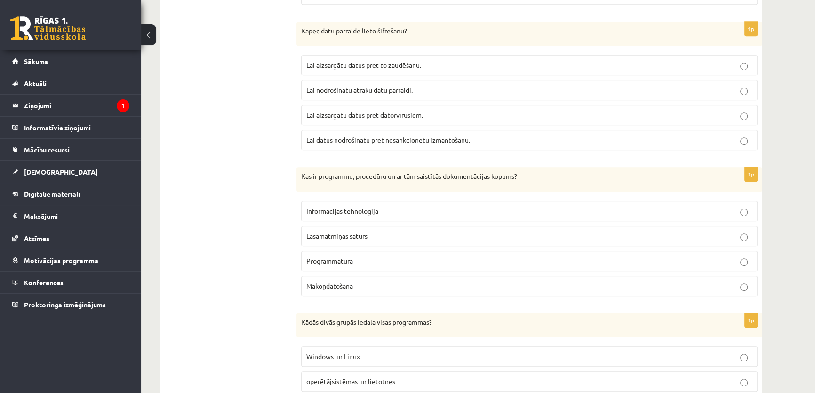
scroll to position [898, 0]
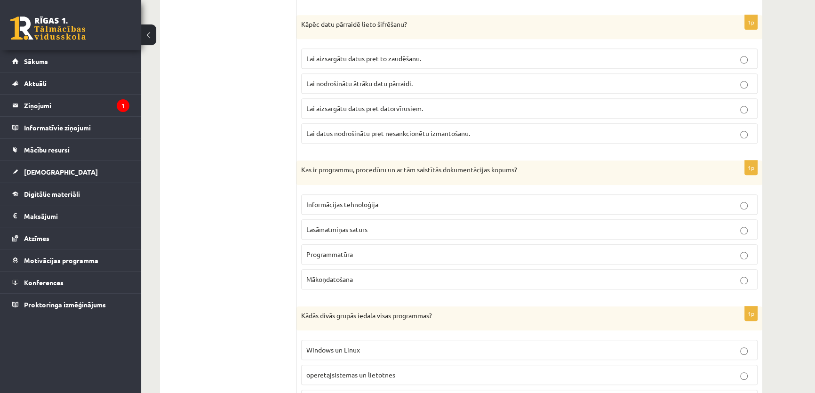
click at [314, 250] on span "Programmatūra" at bounding box center [329, 254] width 47 height 8
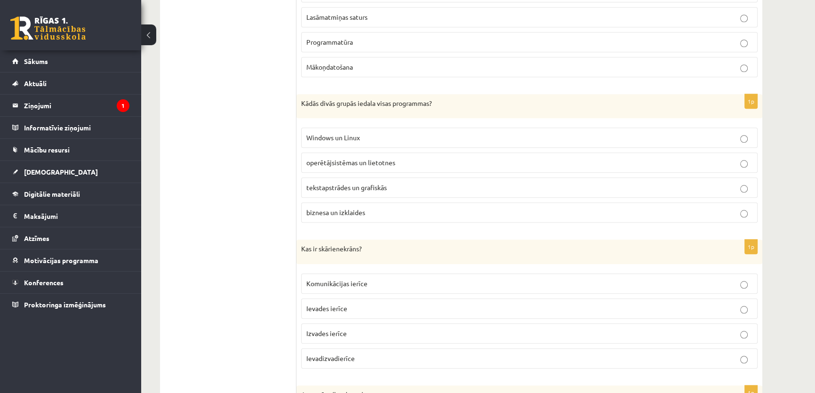
scroll to position [1112, 0]
click at [345, 153] on label "operētājsistēmas un lietotnes" at bounding box center [529, 161] width 456 height 20
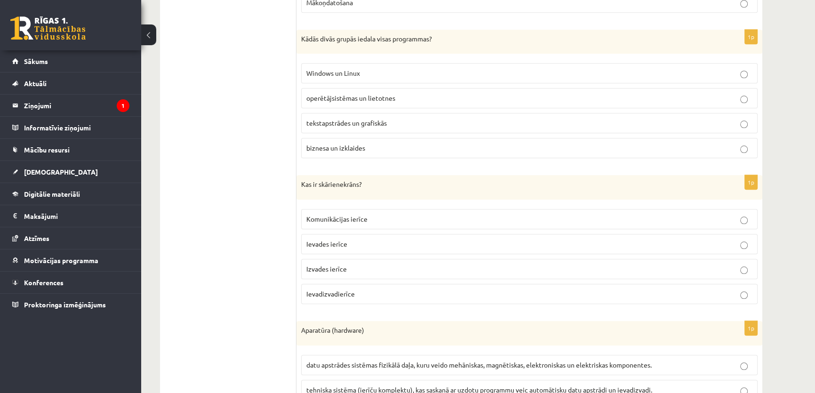
scroll to position [1240, 0]
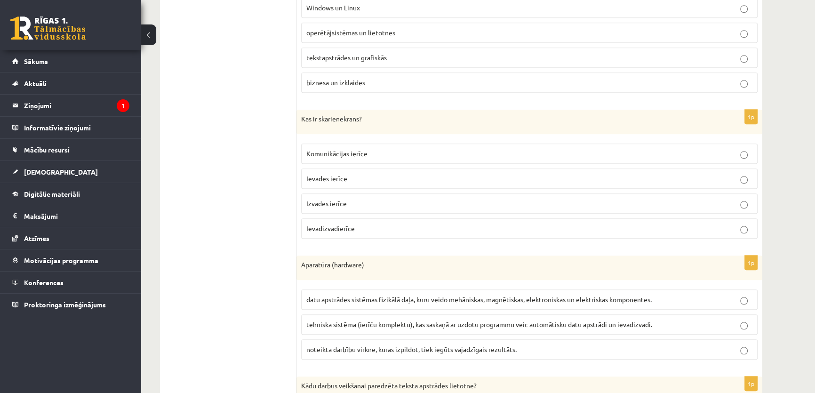
click at [210, 165] on ul "1. daļa - Tests 2. daļa - Darbs ar teksta apstrādes lietotni 3. daļa - Mājas da…" at bounding box center [232, 375] width 127 height 2606
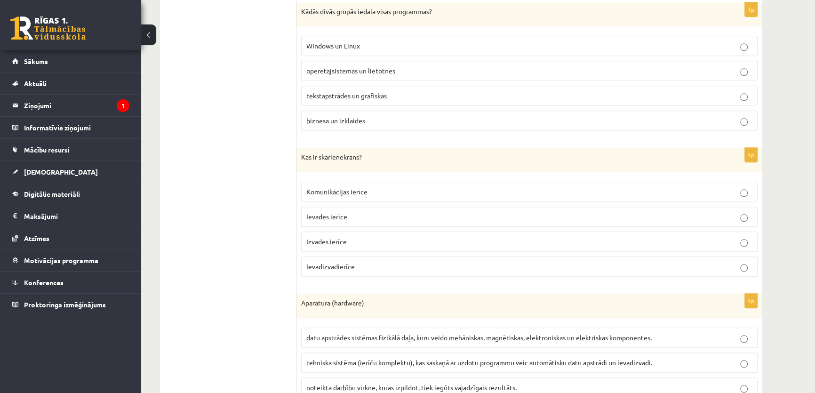
scroll to position [1197, 0]
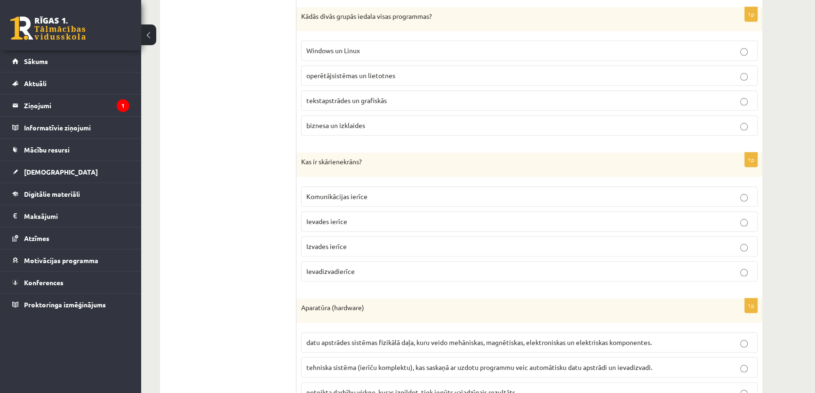
click at [331, 267] on span "Ievadizvadierīce" at bounding box center [330, 271] width 48 height 8
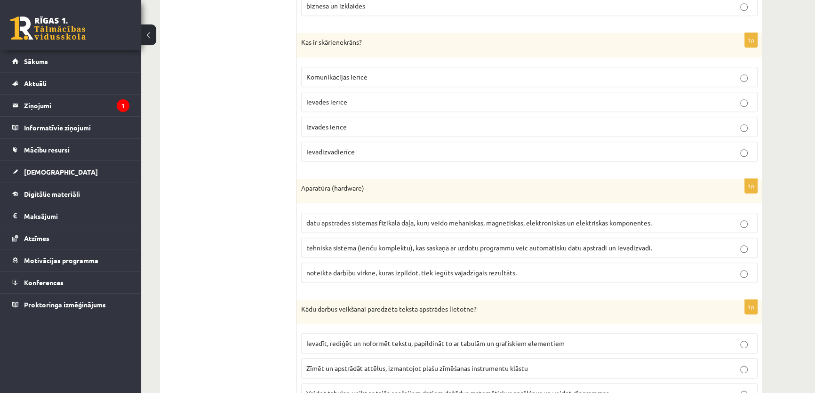
scroll to position [1369, 0]
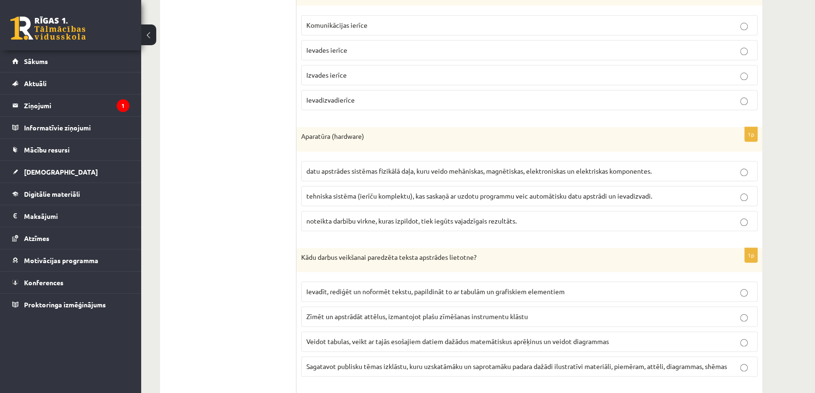
click at [336, 167] on span "datu apstrādes sistēmas fizikālā daļa, kuru veido mehāniskas, magnētiskas, elek…" at bounding box center [478, 171] width 345 height 8
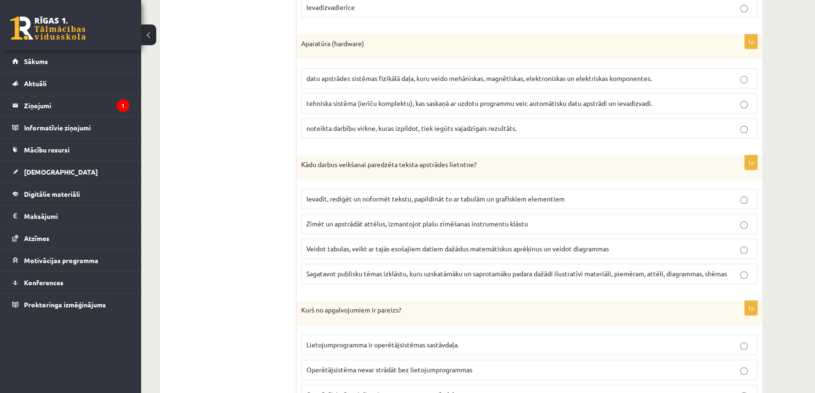
scroll to position [1497, 0]
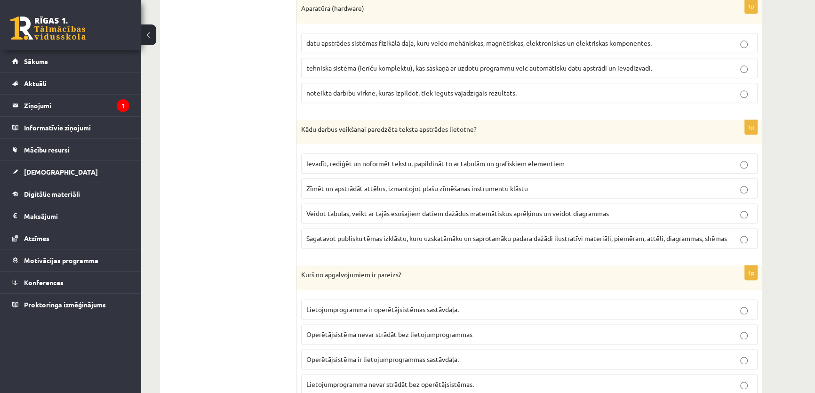
click at [324, 163] on span "Ievadīt, rediģēt un noformēt tekstu, papildināt to ar tabulām un grafiskiem ele…" at bounding box center [435, 163] width 258 height 8
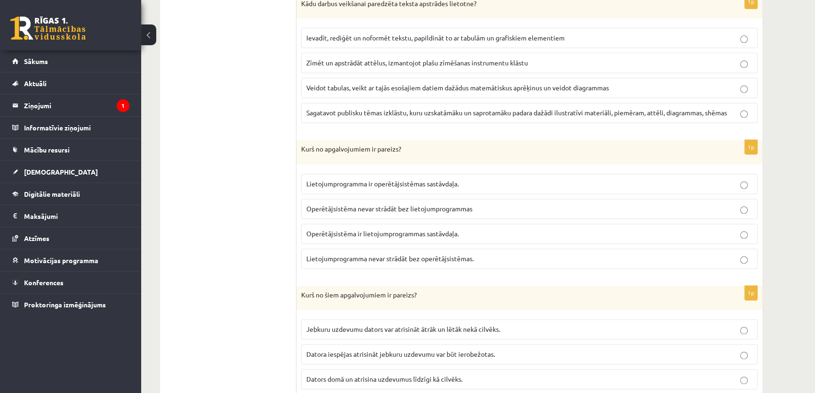
scroll to position [1625, 0]
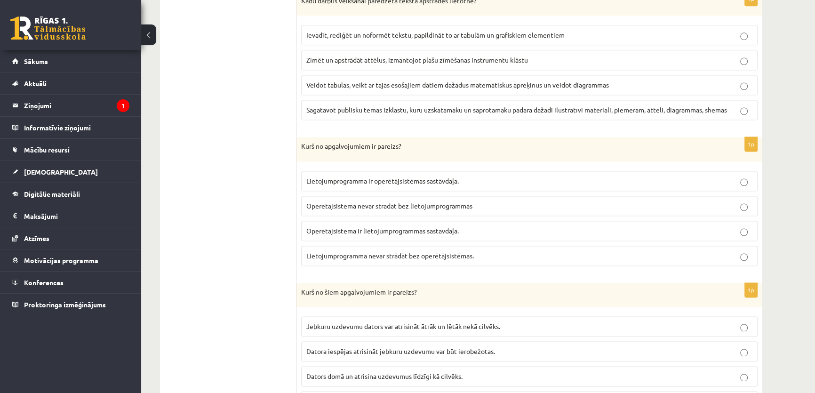
click at [339, 251] on span "Lietojumprogramma nevar strādāt bez operētājsistēmas." at bounding box center [390, 255] width 168 height 8
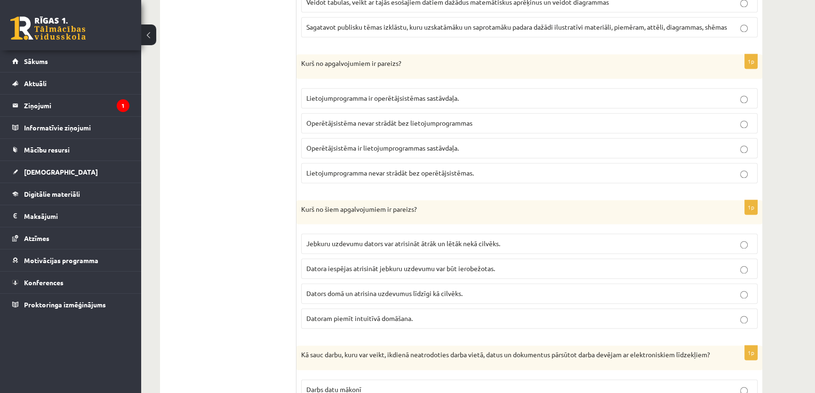
scroll to position [1711, 0]
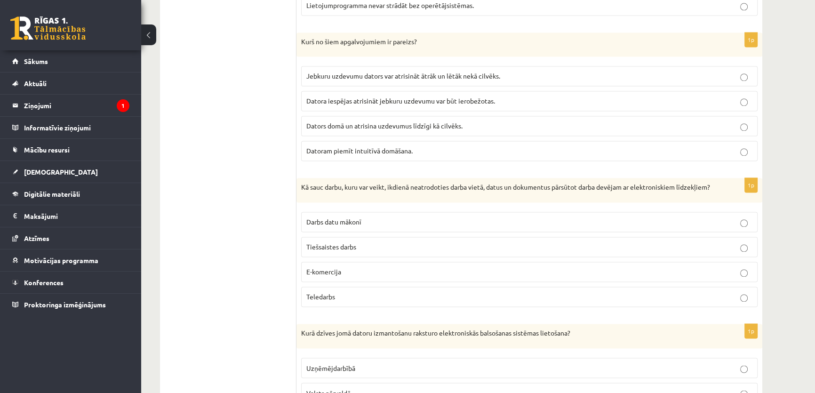
scroll to position [1882, 0]
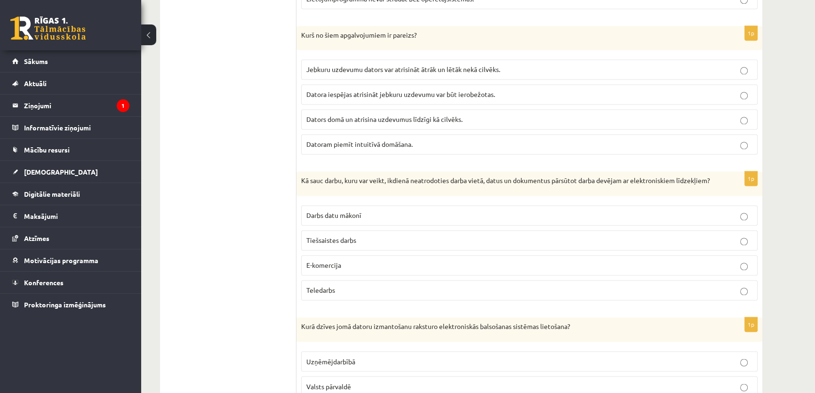
click at [359, 92] on span "Datora iespējas atrisināt jebkuru uzdevumu var būt ierobežotas." at bounding box center [400, 94] width 189 height 8
drag, startPoint x: 347, startPoint y: 296, endPoint x: 338, endPoint y: 282, distance: 16.7
click at [347, 295] on p "Teledarbs" at bounding box center [529, 290] width 446 height 10
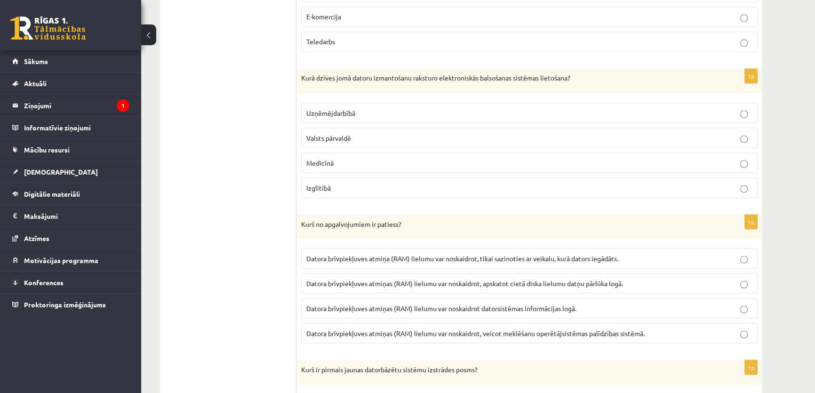
scroll to position [2139, 0]
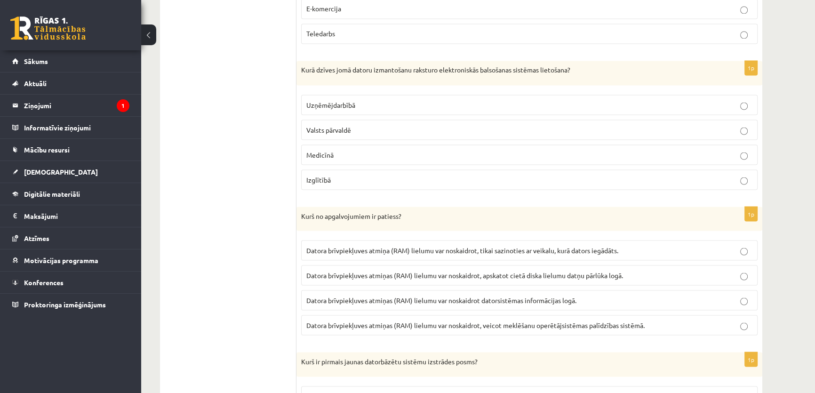
click at [327, 132] on span "Valsts pārvaldē" at bounding box center [328, 129] width 45 height 8
drag, startPoint x: 402, startPoint y: 305, endPoint x: 304, endPoint y: 285, distance: 99.9
click at [304, 285] on label "Datora brīvpiekļuves atmiņas (RAM) lielumu var noskaidrot, apskatot cietā diska…" at bounding box center [529, 275] width 456 height 20
click at [320, 304] on span "Datora brīvpiekļuves atmiņas (RAM) lielumu var noskaidrot datorsistēmas informā…" at bounding box center [441, 299] width 270 height 8
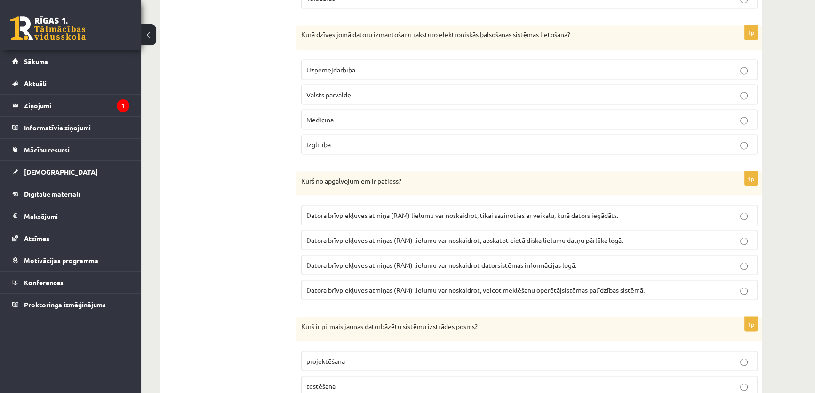
scroll to position [2310, 0]
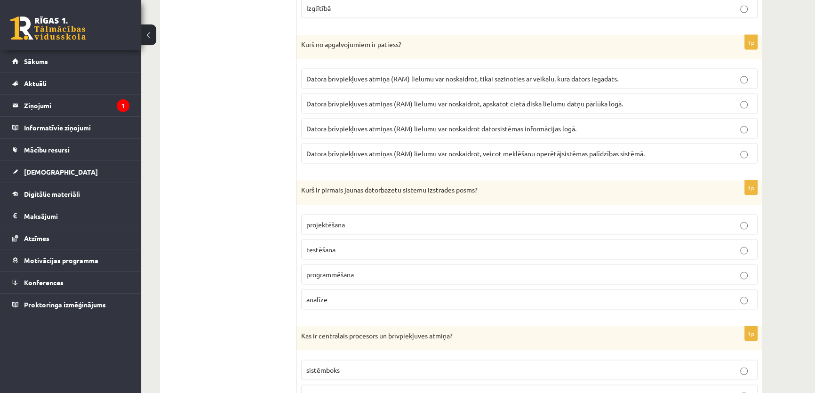
drag, startPoint x: 335, startPoint y: 302, endPoint x: 329, endPoint y: 295, distance: 8.4
click at [335, 302] on p "analīze" at bounding box center [529, 300] width 446 height 10
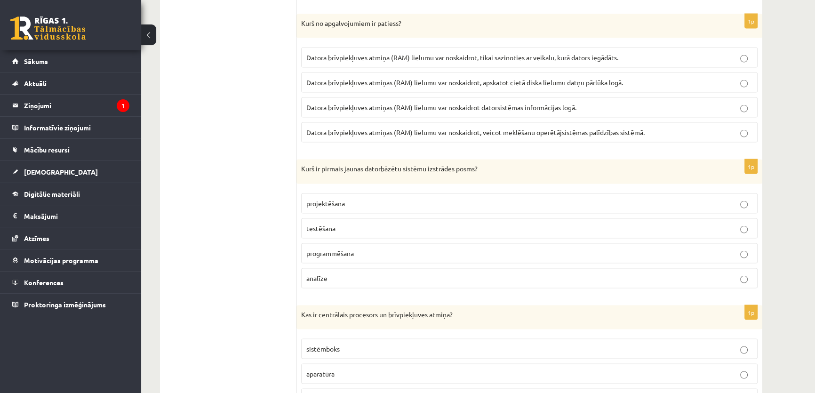
scroll to position [2438, 0]
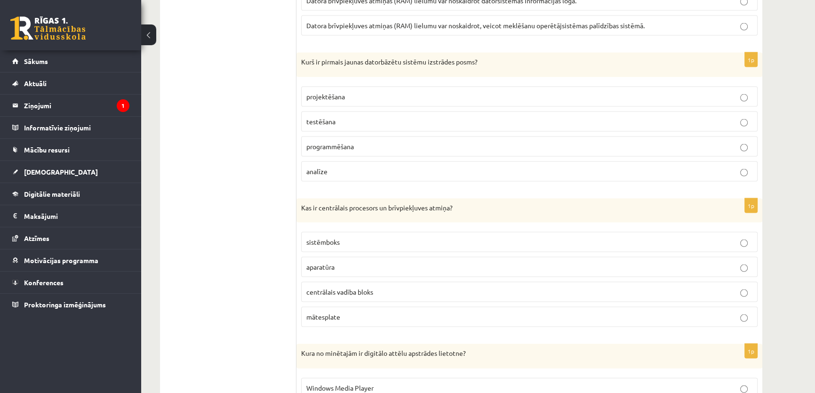
click at [313, 267] on span "aparatūra" at bounding box center [320, 267] width 28 height 8
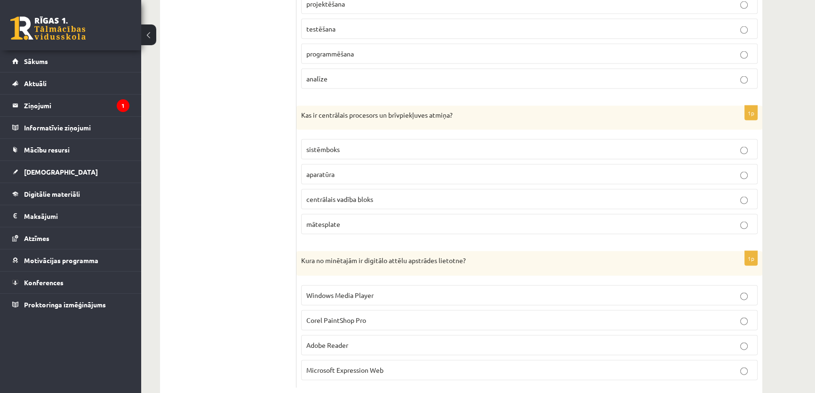
scroll to position [2556, 0]
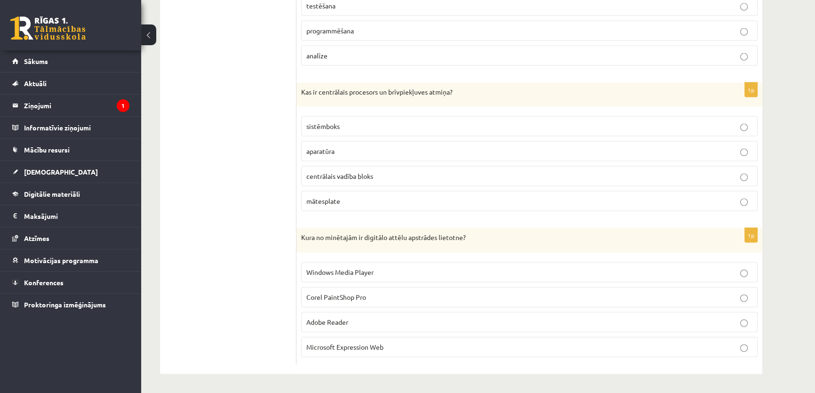
click at [327, 297] on span "Corel PaintShop Pro" at bounding box center [336, 297] width 60 height 8
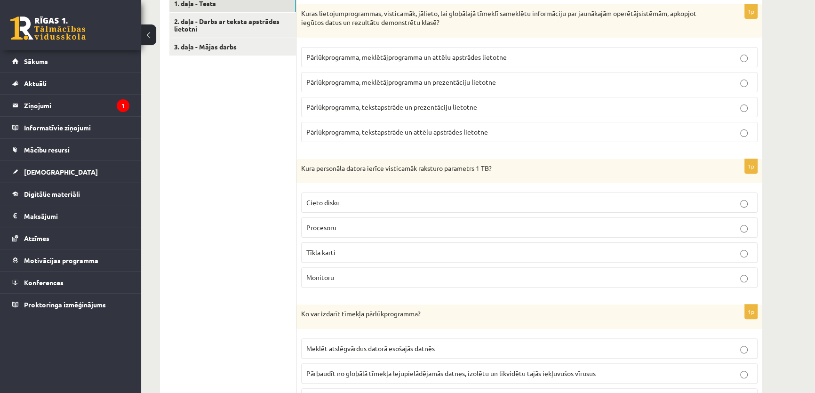
scroll to position [161, 0]
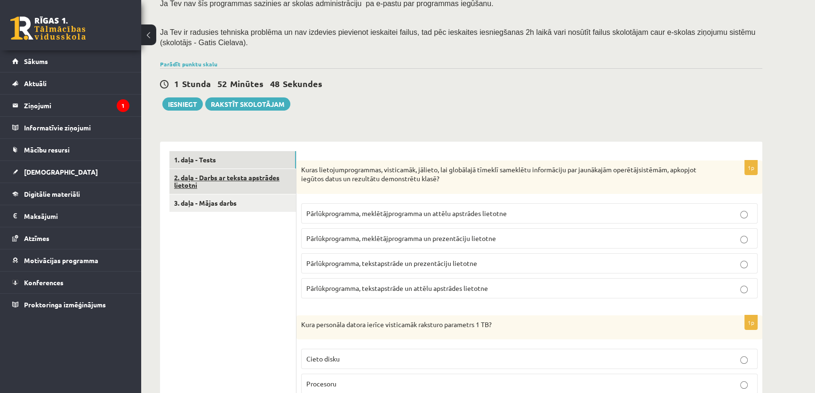
click at [202, 183] on link "2. daļa - Darbs ar teksta apstrādes lietotni" at bounding box center [232, 181] width 127 height 25
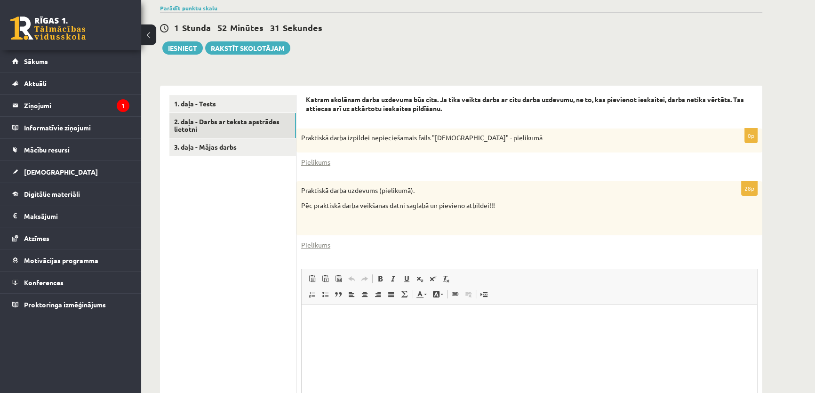
scroll to position [188, 0]
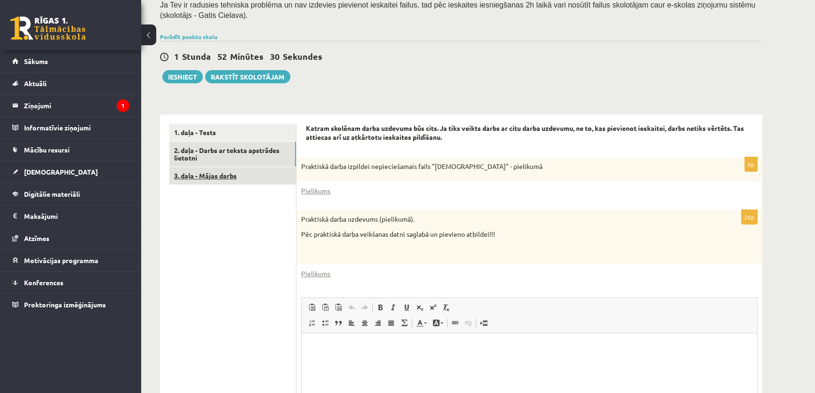
click at [196, 177] on link "3. daļa - Mājas darbs" at bounding box center [232, 175] width 127 height 17
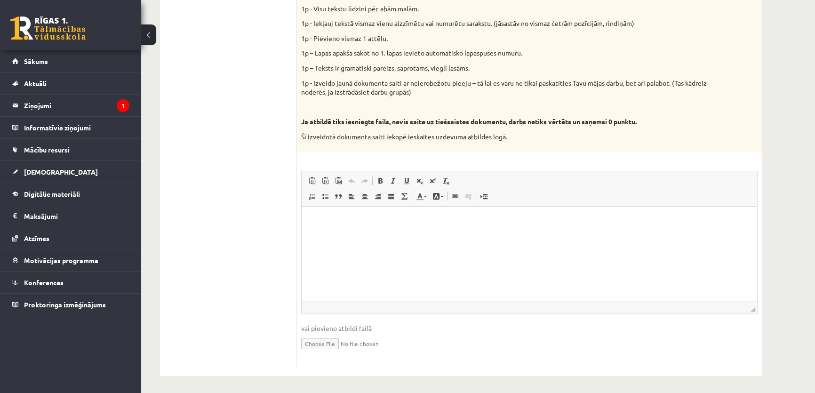
scroll to position [472, 0]
click at [327, 233] on html at bounding box center [529, 219] width 455 height 29
click at [630, 330] on span "vai pievieno atbildi failā" at bounding box center [529, 327] width 456 height 10
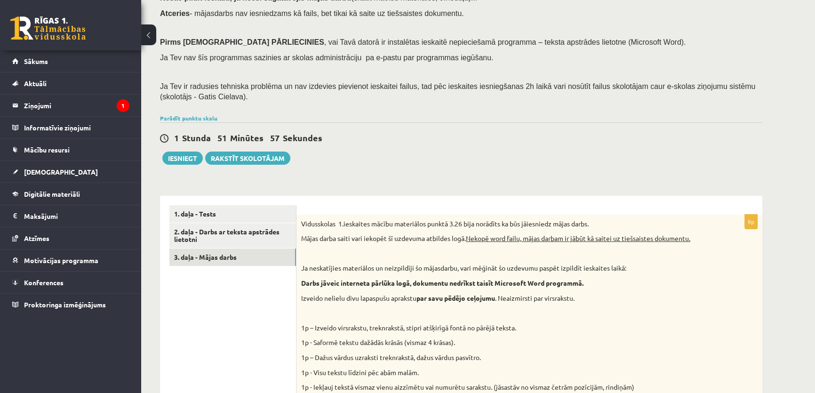
scroll to position [87, 0]
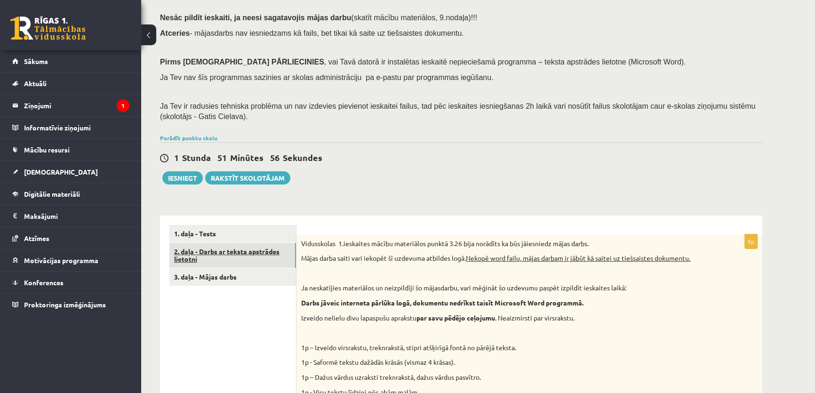
click at [218, 244] on link "2. daļa - Darbs ar teksta apstrādes lietotni" at bounding box center [232, 255] width 127 height 25
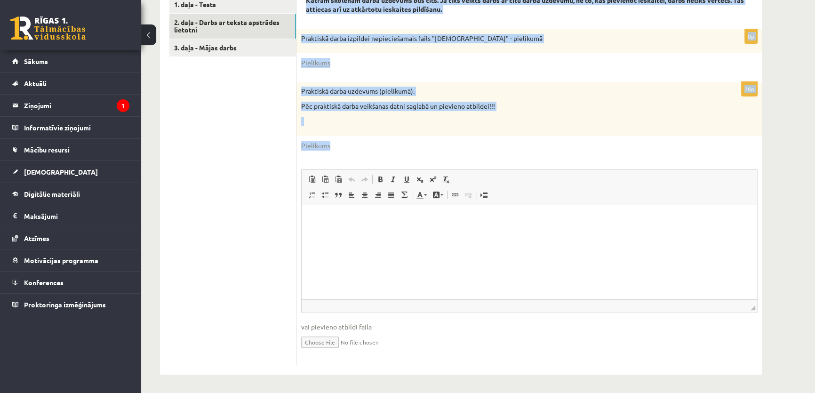
scroll to position [317, 0]
drag, startPoint x: 303, startPoint y: 99, endPoint x: 437, endPoint y: 148, distance: 142.5
click at [437, 148] on div "Katram skolēnam darba uzdevums būs cits. Ja tiks veikts darbs ar citu darba uzd…" at bounding box center [529, 180] width 466 height 389
copy form "Katram skolēnam darba uzdevums būs cits. Ja tiks veikts darbs ar citu darba uzd…"
click at [319, 145] on link "Pielikums" at bounding box center [315, 145] width 29 height 10
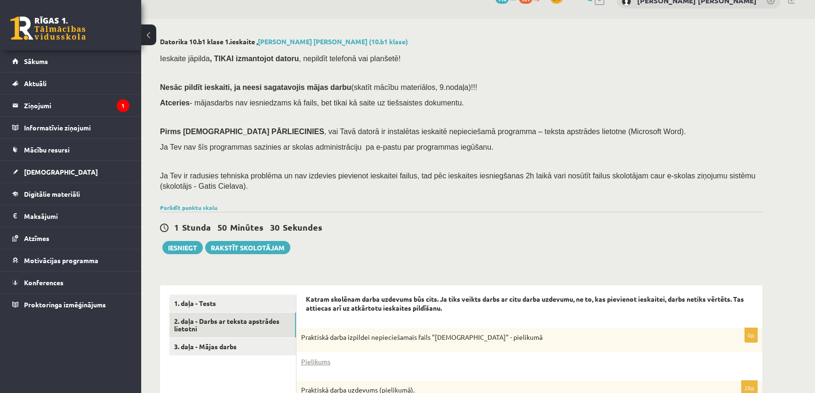
click at [399, 203] on div "Parādīt punktu skalu Atzīme No Līdz 1 0 11 2 12 16 3 17 22 4 23 27 5 28 33 6 34…" at bounding box center [461, 207] width 602 height 8
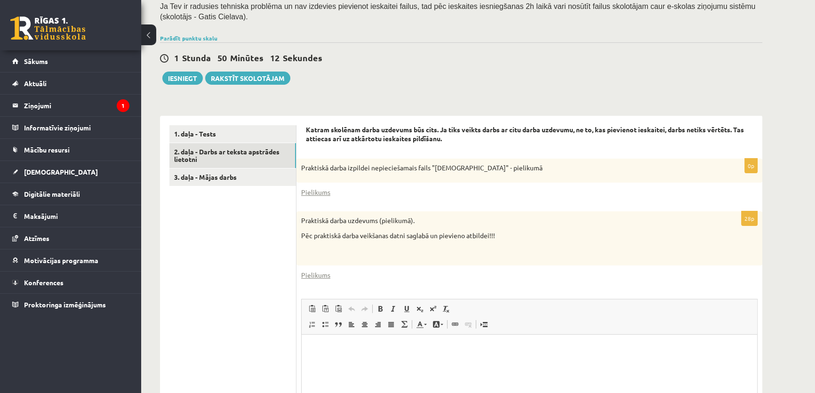
scroll to position [188, 0]
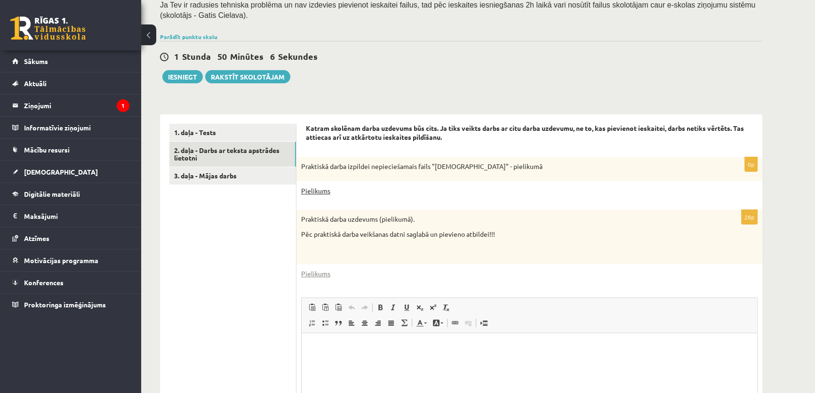
click at [312, 191] on link "Pielikums" at bounding box center [315, 191] width 29 height 10
